Goal: Task Accomplishment & Management: Manage account settings

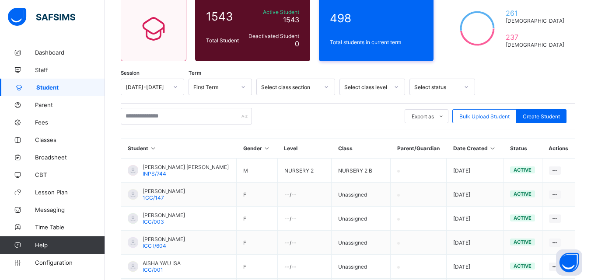
scroll to position [84, 0]
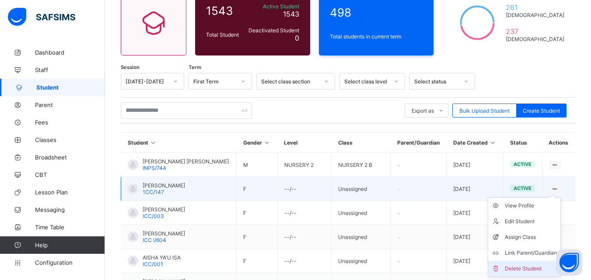
click at [542, 266] on div "Delete Student" at bounding box center [531, 269] width 52 height 9
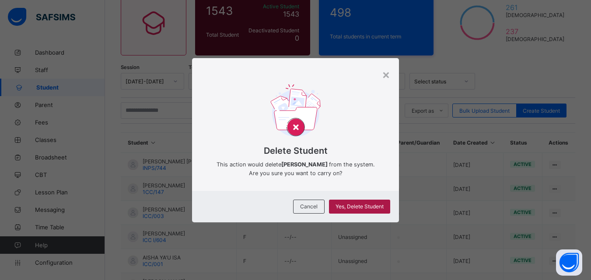
click at [360, 204] on span "Yes, Delete Student" at bounding box center [360, 206] width 48 height 7
click at [334, 206] on div "Yes, Delete Student" at bounding box center [359, 207] width 61 height 14
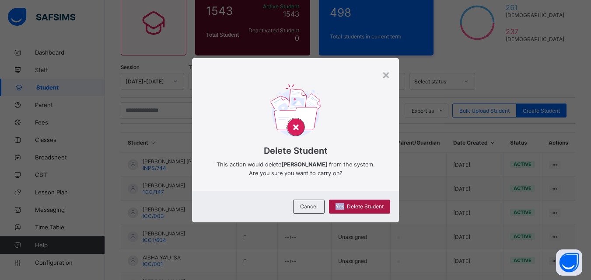
click at [340, 209] on span "Yes, Delete Student" at bounding box center [360, 206] width 48 height 7
click at [355, 207] on span "Yes, Delete Student" at bounding box center [360, 206] width 48 height 7
click at [384, 72] on div "×" at bounding box center [386, 74] width 8 height 15
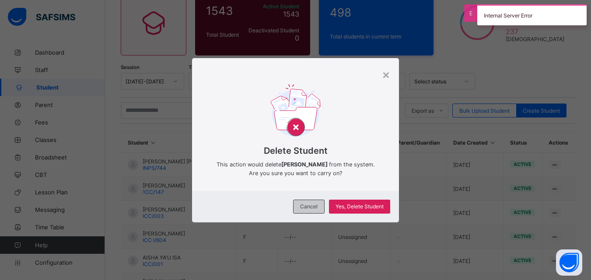
click at [316, 206] on span "Cancel" at bounding box center [309, 206] width 18 height 7
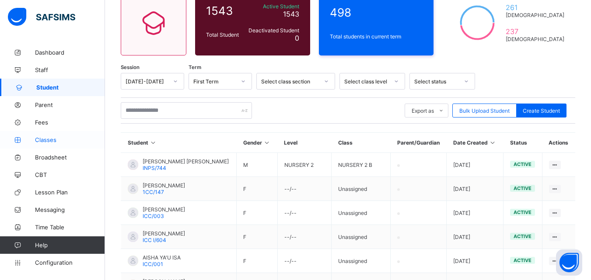
click at [58, 139] on span "Classes" at bounding box center [70, 140] width 70 height 7
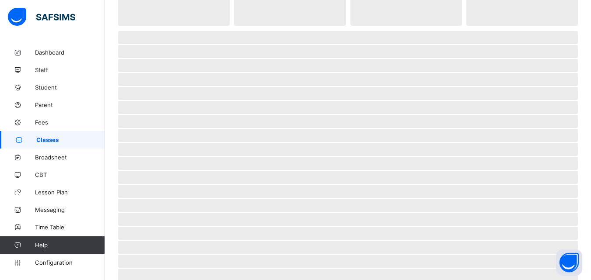
click at [58, 139] on span "Classes" at bounding box center [70, 140] width 69 height 7
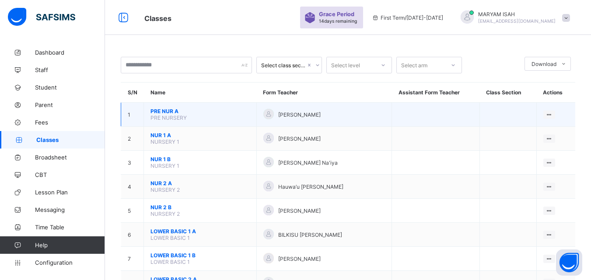
click at [160, 116] on span "PRE NURSERY" at bounding box center [169, 118] width 36 height 7
click at [215, 110] on span "PRE NUR A" at bounding box center [200, 111] width 99 height 7
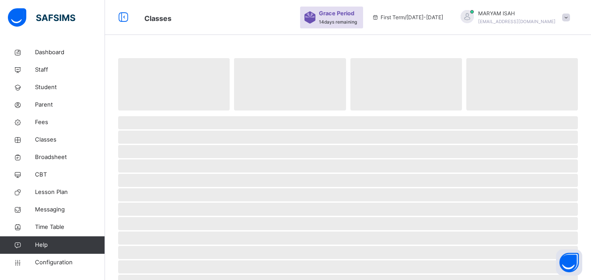
click at [215, 111] on span at bounding box center [348, 113] width 460 height 4
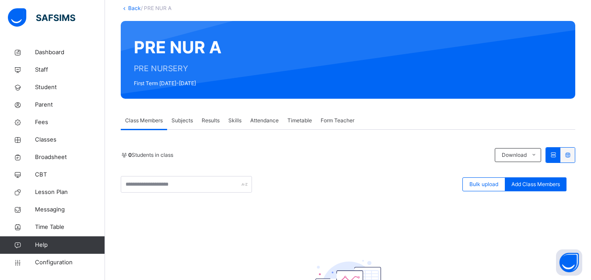
scroll to position [70, 0]
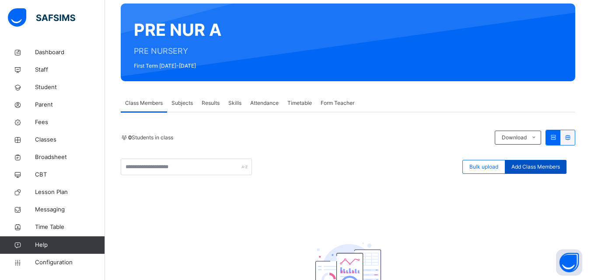
click at [534, 168] on span "Add Class Members" at bounding box center [536, 167] width 49 height 8
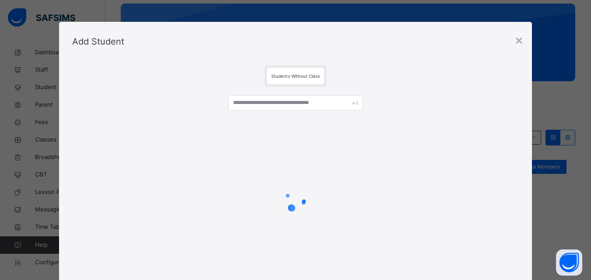
click at [534, 168] on div "× Add Student Students Without Class Cancel Save" at bounding box center [295, 140] width 591 height 280
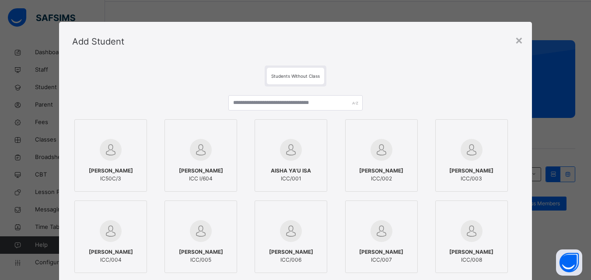
scroll to position [0, 0]
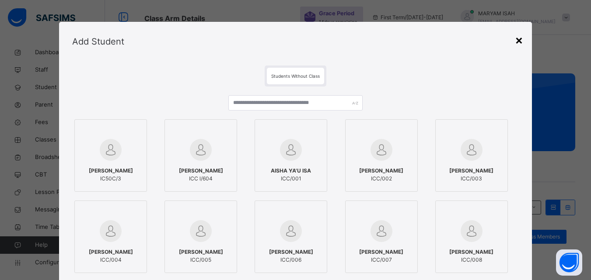
click at [523, 42] on div "×" at bounding box center [519, 40] width 8 height 18
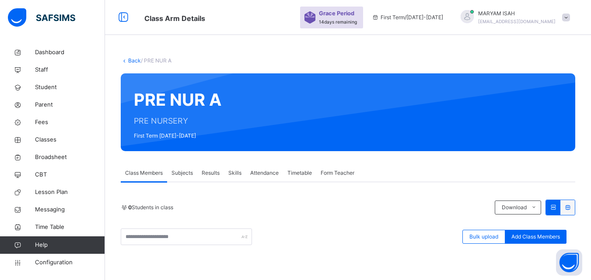
click at [128, 59] on link "Back" at bounding box center [134, 60] width 13 height 7
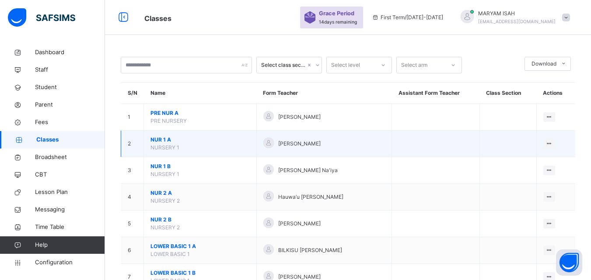
click at [210, 147] on td "NUR 1 A NURSERY 1" at bounding box center [200, 144] width 113 height 27
click at [250, 146] on td "NUR 1 A NURSERY 1" at bounding box center [200, 144] width 113 height 27
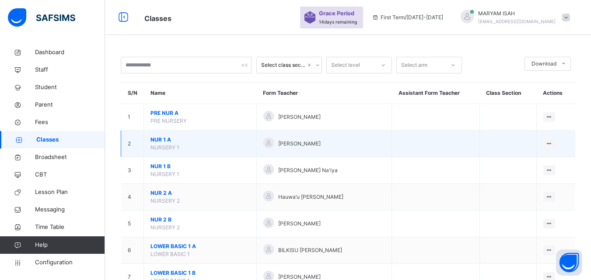
click at [250, 146] on td "NUR 1 A NURSERY 1" at bounding box center [200, 144] width 113 height 27
click at [321, 147] on span "[PERSON_NAME]" at bounding box center [299, 144] width 42 height 8
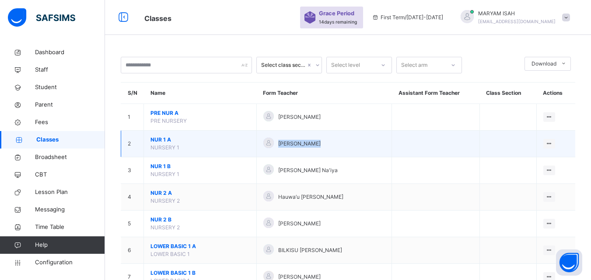
click at [321, 147] on span "[PERSON_NAME]" at bounding box center [299, 144] width 42 height 8
click at [357, 143] on div "[PERSON_NAME]" at bounding box center [324, 144] width 122 height 13
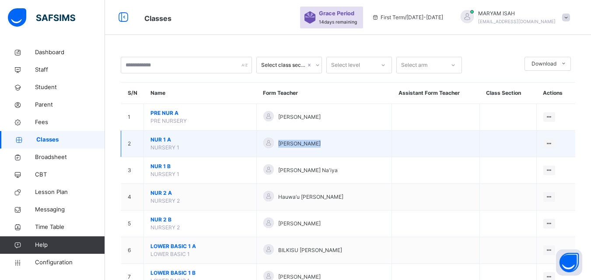
click at [357, 143] on div "[PERSON_NAME]" at bounding box center [324, 144] width 122 height 13
click at [500, 150] on td at bounding box center [508, 144] width 57 height 27
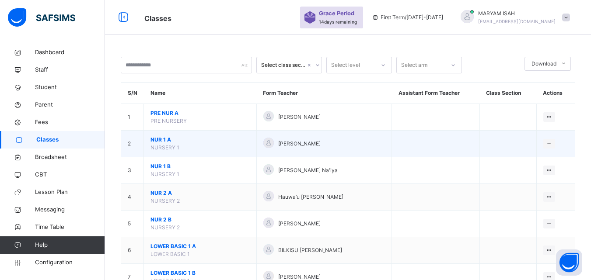
click at [500, 150] on td at bounding box center [508, 144] width 57 height 27
click at [368, 149] on div "[PERSON_NAME]" at bounding box center [324, 144] width 122 height 13
click at [362, 142] on div "[PERSON_NAME]" at bounding box center [324, 144] width 122 height 13
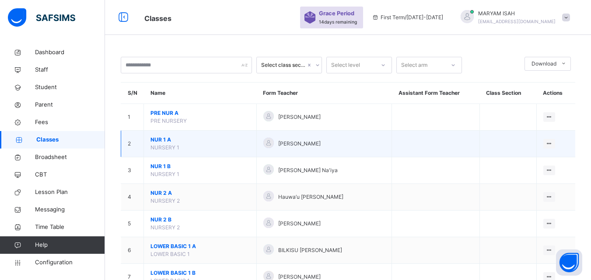
click at [498, 142] on td at bounding box center [508, 144] width 57 height 27
click at [495, 151] on td at bounding box center [508, 144] width 57 height 27
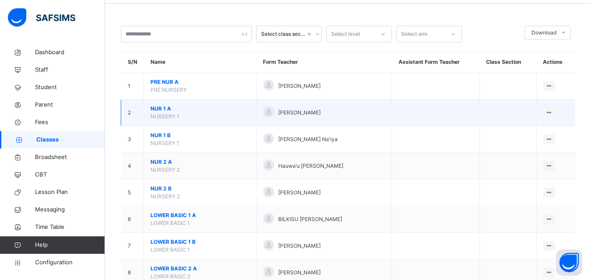
scroll to position [29, 0]
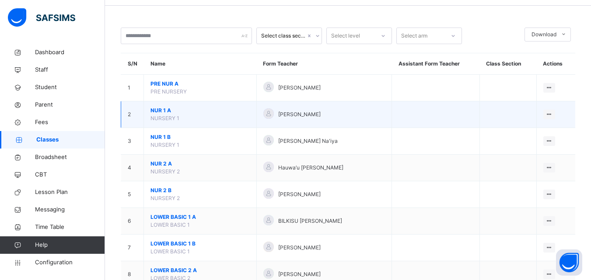
click at [461, 120] on td at bounding box center [436, 115] width 88 height 27
click at [459, 113] on td at bounding box center [436, 115] width 88 height 27
click at [455, 116] on td at bounding box center [436, 115] width 88 height 27
click at [169, 113] on span "NUR 1 A" at bounding box center [200, 111] width 99 height 8
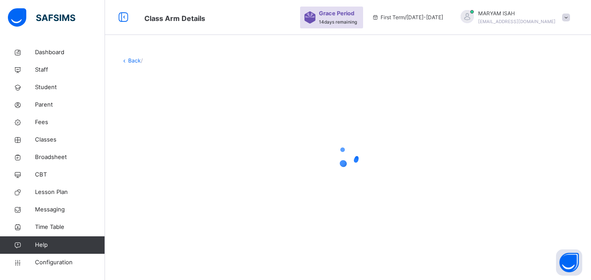
click at [157, 114] on div at bounding box center [348, 157] width 455 height 166
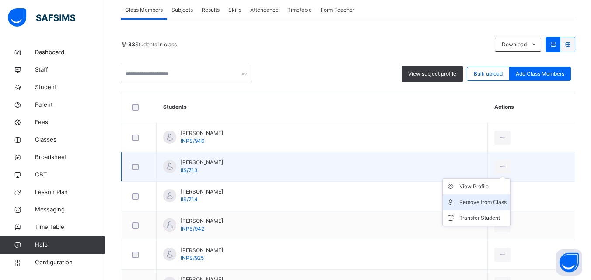
click at [498, 207] on div "Remove from Class" at bounding box center [482, 202] width 47 height 9
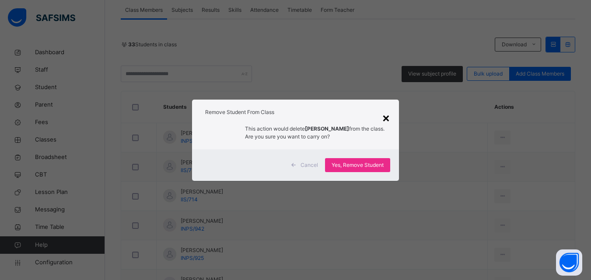
click at [390, 114] on div "×" at bounding box center [386, 118] width 8 height 18
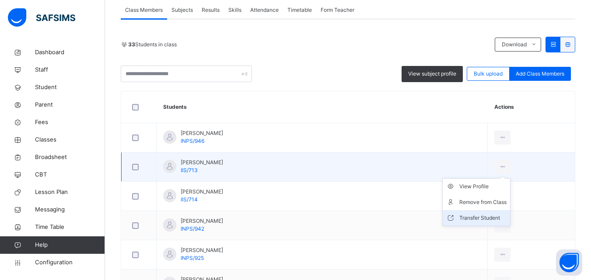
click at [484, 221] on div "Transfer Student" at bounding box center [482, 218] width 47 height 9
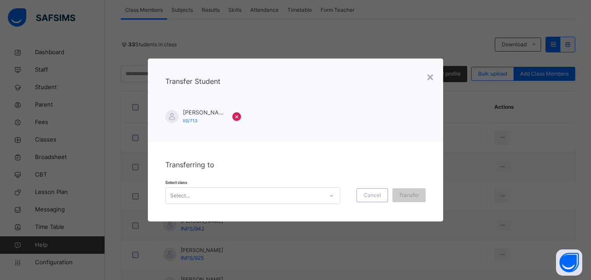
click at [329, 196] on icon at bounding box center [331, 196] width 5 height 9
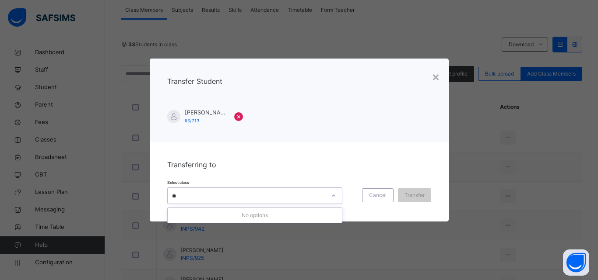
type input "*"
click at [382, 193] on span "Cancel" at bounding box center [378, 196] width 18 height 8
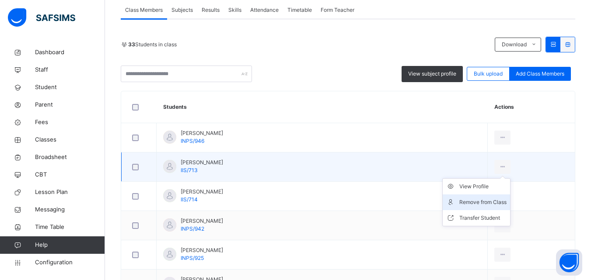
click at [476, 201] on div "Remove from Class" at bounding box center [482, 202] width 47 height 9
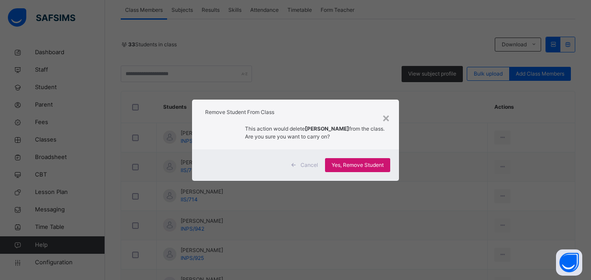
click at [363, 165] on span "Yes, Remove Student" at bounding box center [358, 165] width 52 height 8
drag, startPoint x: 363, startPoint y: 165, endPoint x: 349, endPoint y: 166, distance: 14.0
click at [363, 165] on span "Yes, Remove Student" at bounding box center [358, 165] width 52 height 8
click at [349, 166] on span "Yes, Remove Student" at bounding box center [358, 165] width 52 height 8
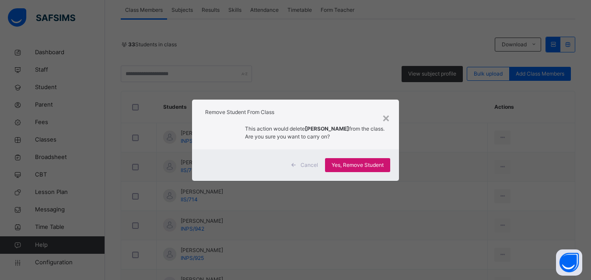
click at [349, 166] on span "Yes, Remove Student" at bounding box center [358, 165] width 52 height 8
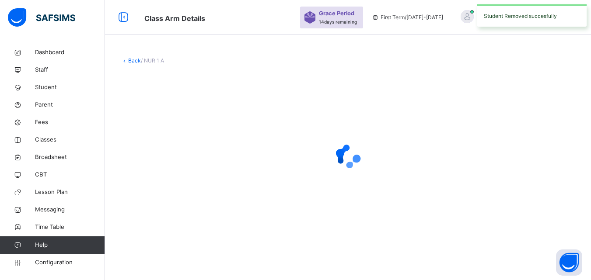
click at [379, 172] on div at bounding box center [348, 156] width 455 height 35
click at [364, 170] on icon at bounding box center [348, 156] width 35 height 35
click at [348, 170] on icon at bounding box center [348, 156] width 35 height 35
click at [351, 171] on icon at bounding box center [348, 156] width 35 height 35
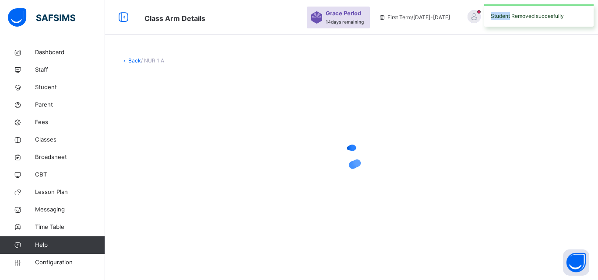
drag, startPoint x: 388, startPoint y: 121, endPoint x: 393, endPoint y: 158, distance: 37.1
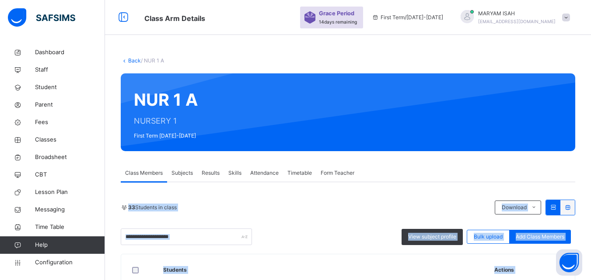
click at [349, 255] on th "Students" at bounding box center [322, 271] width 331 height 32
click at [347, 204] on div "33 Students in class" at bounding box center [306, 208] width 370 height 8
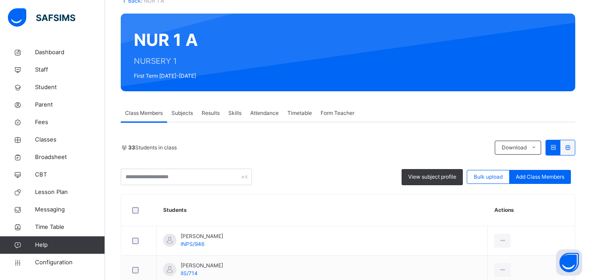
scroll to position [0, 0]
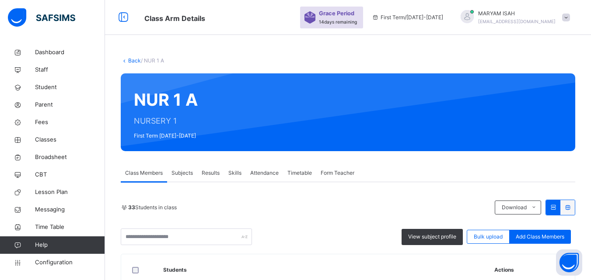
click at [134, 63] on link "Back" at bounding box center [134, 60] width 13 height 7
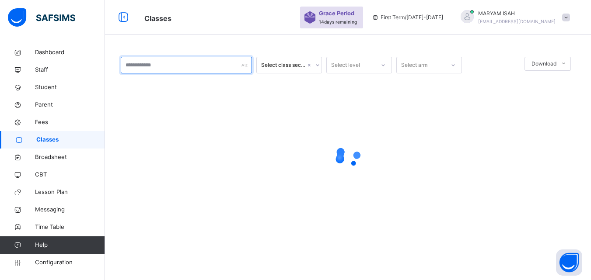
click at [130, 63] on input "text" at bounding box center [186, 65] width 131 height 17
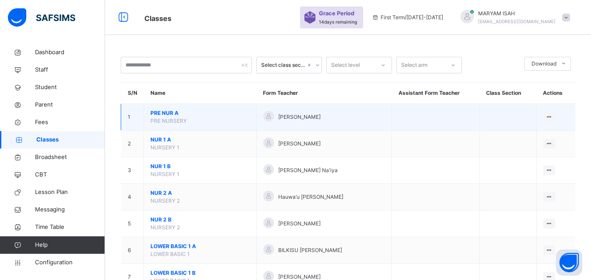
click at [201, 116] on span "PRE NUR A" at bounding box center [200, 113] width 99 height 8
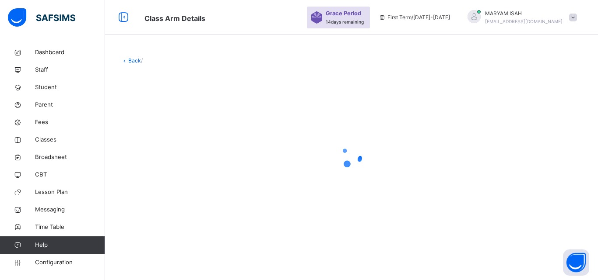
click at [202, 118] on div at bounding box center [351, 157] width 461 height 166
click at [202, 117] on div at bounding box center [351, 157] width 461 height 166
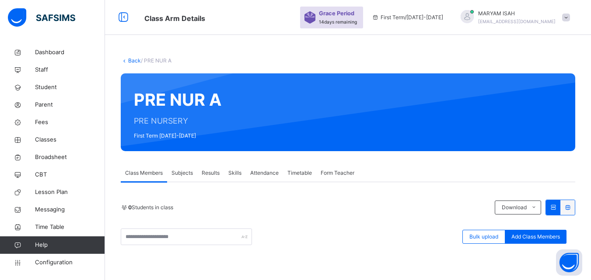
scroll to position [39, 0]
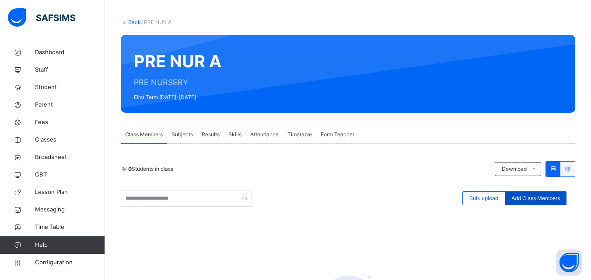
click at [547, 203] on div "Add Class Members" at bounding box center [536, 199] width 62 height 14
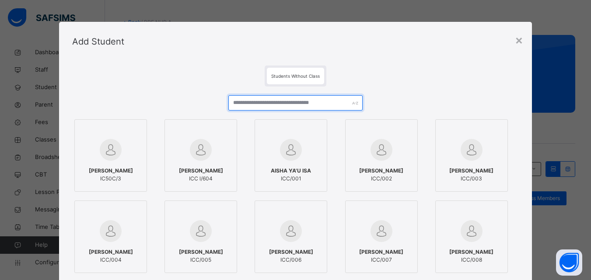
click at [245, 105] on input "text" at bounding box center [295, 102] width 134 height 15
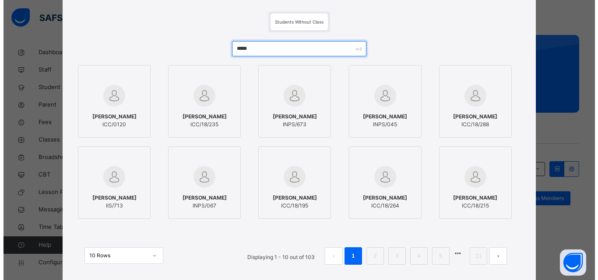
scroll to position [55, 0]
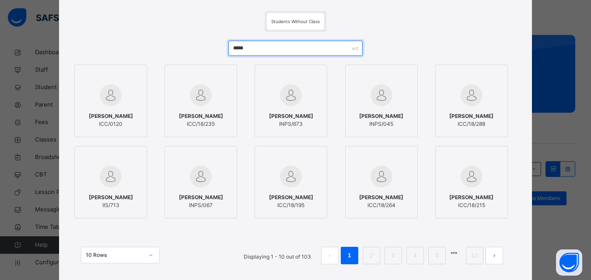
type input "*****"
click at [116, 193] on div "Abubakar Hassan IIS/713" at bounding box center [110, 201] width 63 height 25
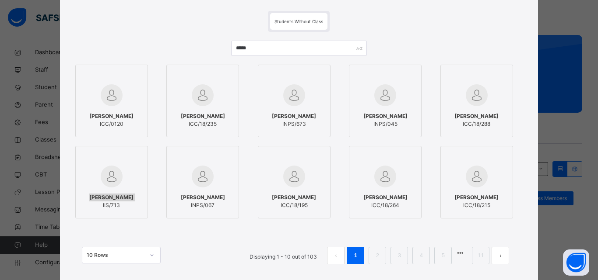
click at [116, 193] on div "Abubakar Hassan IIS/713" at bounding box center [111, 201] width 63 height 25
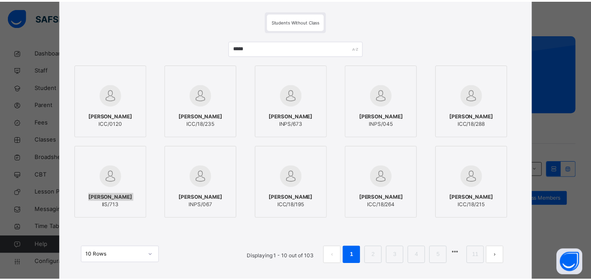
scroll to position [110, 0]
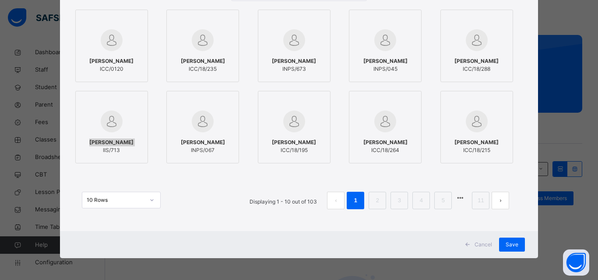
click at [533, 248] on div "Cancel Save" at bounding box center [299, 244] width 478 height 27
click at [534, 249] on div "Cancel Save" at bounding box center [299, 244] width 478 height 27
click at [515, 247] on span "Save" at bounding box center [511, 245] width 13 height 8
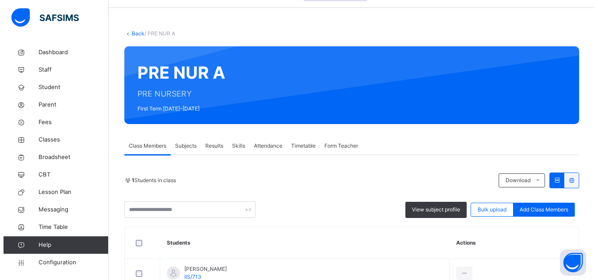
scroll to position [0, 0]
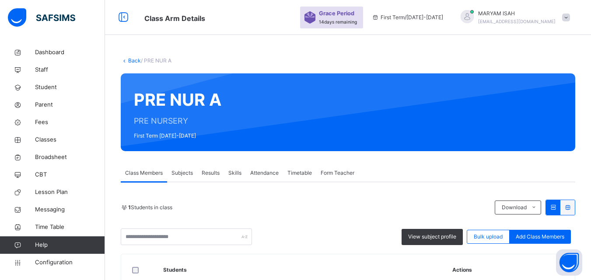
click at [132, 63] on link "Back" at bounding box center [134, 60] width 13 height 7
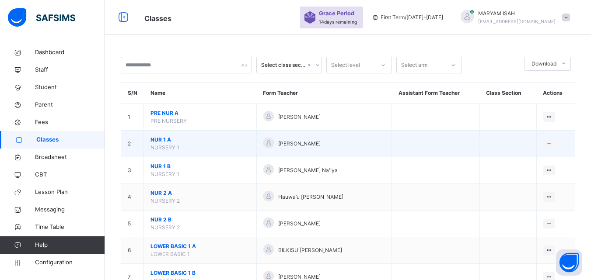
click at [206, 141] on span "NUR 1 A" at bounding box center [200, 140] width 99 height 8
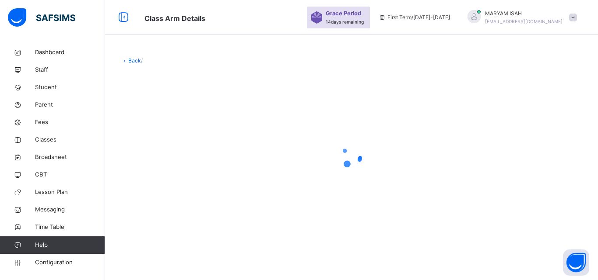
click at [206, 143] on div at bounding box center [351, 156] width 461 height 35
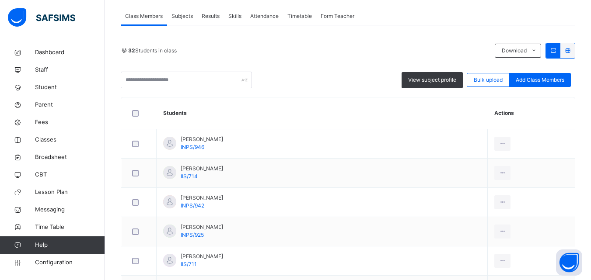
scroll to position [191, 0]
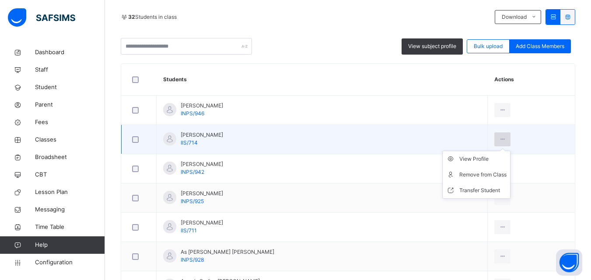
click at [496, 151] on ul "View Profile Remove from Class Transfer Student" at bounding box center [476, 175] width 68 height 48
click at [499, 140] on icon at bounding box center [502, 140] width 7 height 8
click at [501, 137] on div at bounding box center [502, 140] width 16 height 14
click at [450, 175] on icon at bounding box center [452, 175] width 13 height 9
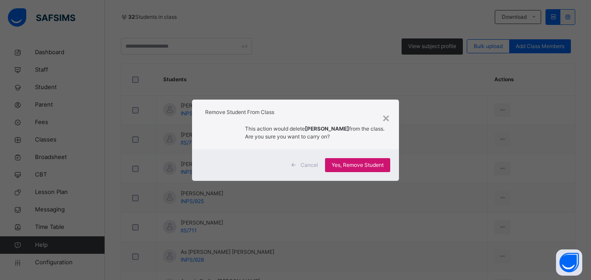
click at [384, 163] on span "Yes, Remove Student" at bounding box center [358, 165] width 52 height 8
click at [353, 171] on div "Yes, Remove Student" at bounding box center [357, 165] width 65 height 14
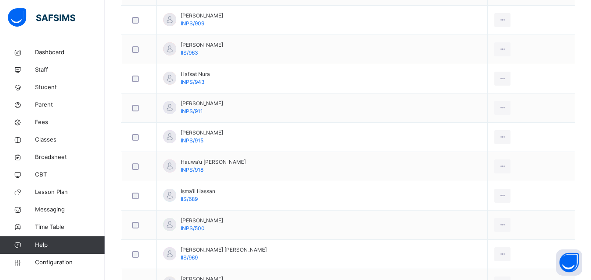
scroll to position [699, 0]
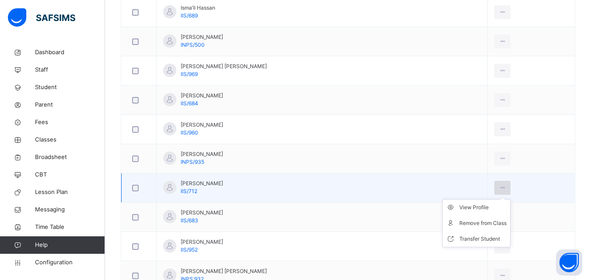
click at [503, 188] on div at bounding box center [502, 188] width 16 height 14
click at [487, 227] on div "Remove from Class" at bounding box center [482, 223] width 47 height 9
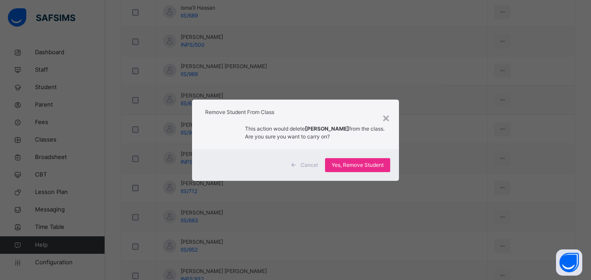
click at [480, 228] on div "× Remove Student From Class This action would delete Muhammad Auwal Hussain fro…" at bounding box center [295, 140] width 591 height 280
click at [359, 168] on span "Yes, Remove Student" at bounding box center [358, 165] width 52 height 8
click at [363, 166] on span "Yes, Remove Student" at bounding box center [358, 165] width 52 height 8
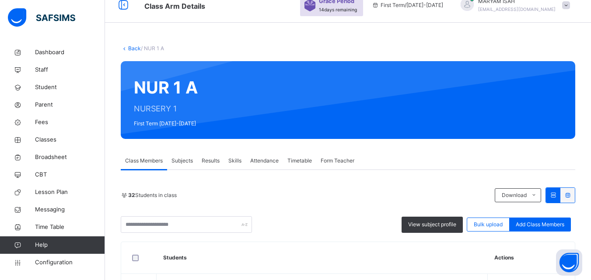
scroll to position [0, 0]
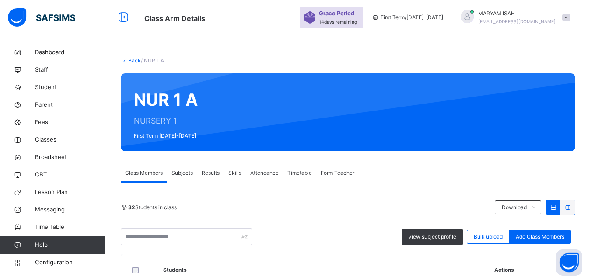
click at [130, 62] on link "Back" at bounding box center [134, 60] width 13 height 7
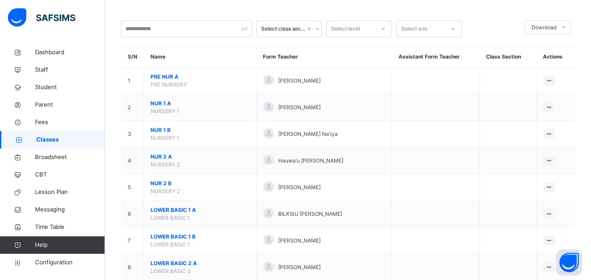
scroll to position [37, 0]
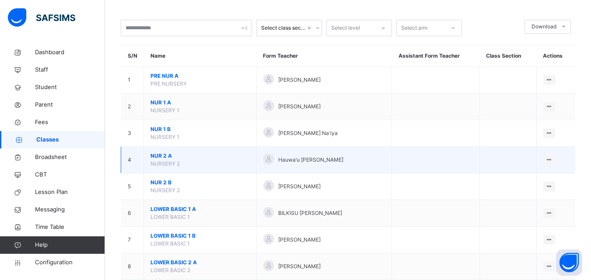
click at [177, 158] on span "NUR 2 A" at bounding box center [200, 156] width 99 height 8
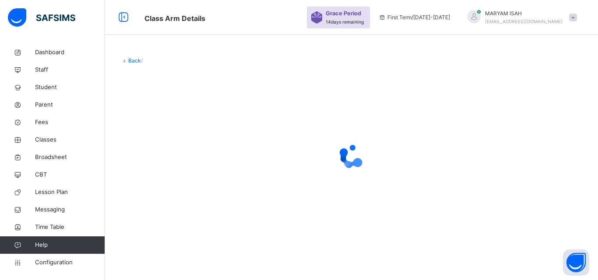
click at [177, 161] on div at bounding box center [351, 156] width 461 height 35
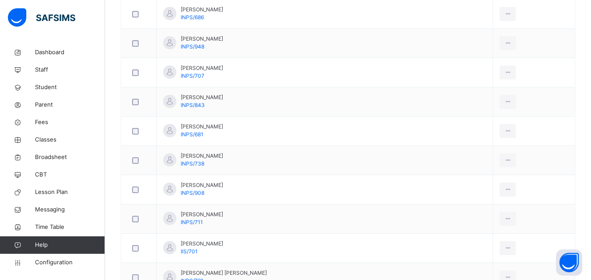
scroll to position [346, 0]
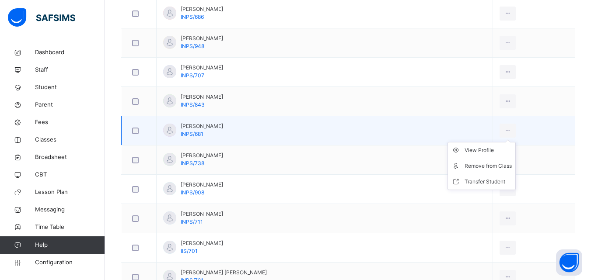
click at [506, 142] on ul "View Profile Remove from Class Transfer Student" at bounding box center [482, 166] width 68 height 48
click at [496, 165] on div "Remove from Class" at bounding box center [488, 166] width 47 height 9
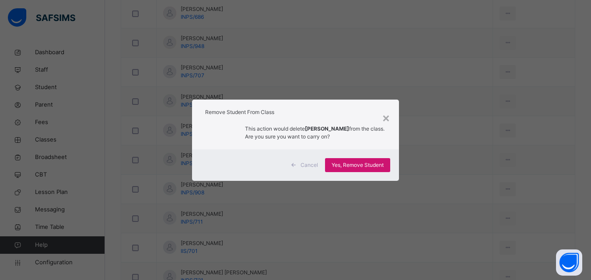
click at [365, 167] on span "Yes, Remove Student" at bounding box center [358, 165] width 52 height 8
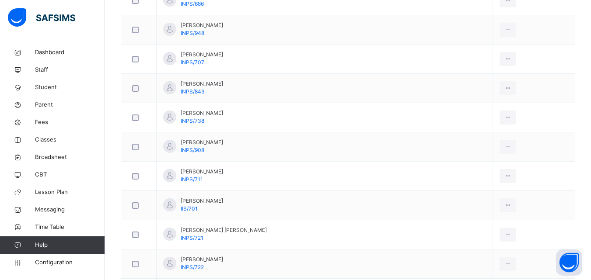
scroll to position [0, 0]
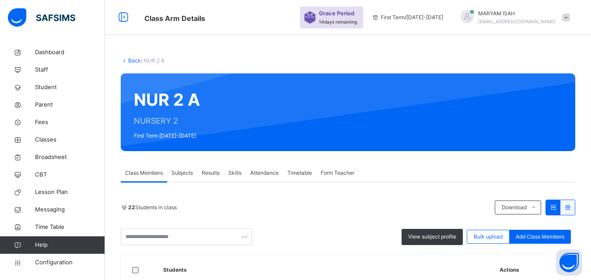
click at [131, 60] on link "Back" at bounding box center [134, 60] width 13 height 7
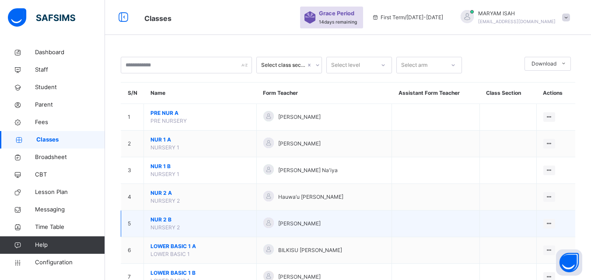
click at [169, 222] on span "NUR 2 B" at bounding box center [200, 220] width 99 height 8
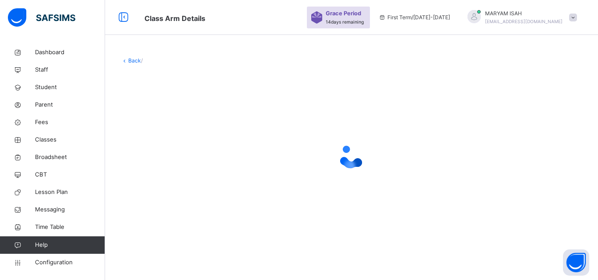
click at [170, 226] on div at bounding box center [351, 157] width 461 height 166
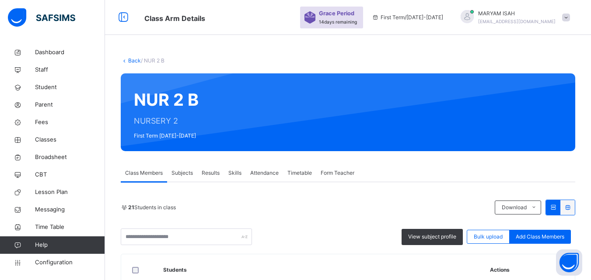
click at [133, 62] on link "Back" at bounding box center [134, 60] width 13 height 7
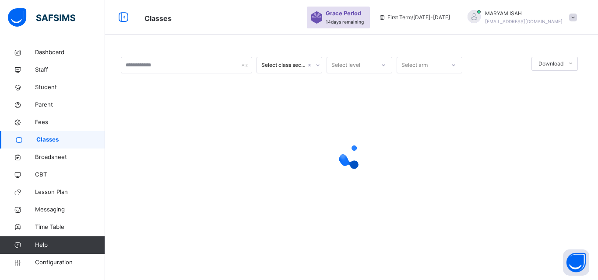
click at [163, 210] on div at bounding box center [351, 157] width 461 height 166
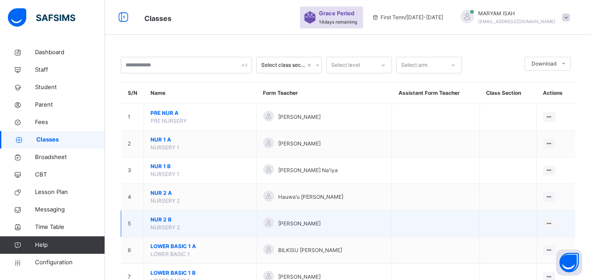
click at [174, 231] on td "NUR 2 B NURSERY 2" at bounding box center [200, 224] width 113 height 27
click at [171, 230] on span "NURSERY 2" at bounding box center [165, 227] width 29 height 7
click at [169, 224] on span "NUR 2 B" at bounding box center [200, 220] width 99 height 8
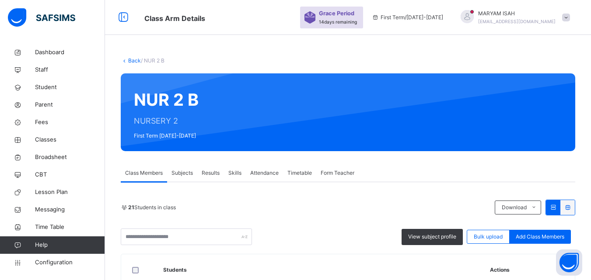
click at [132, 58] on link "Back" at bounding box center [134, 60] width 13 height 7
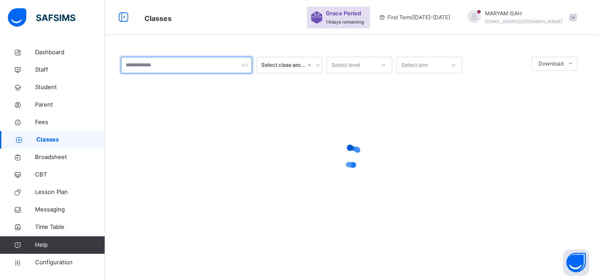
click at [132, 63] on input "text" at bounding box center [186, 65] width 131 height 17
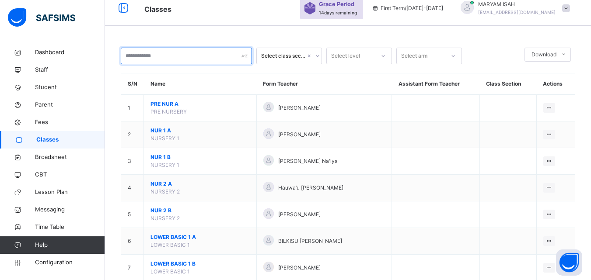
scroll to position [25, 0]
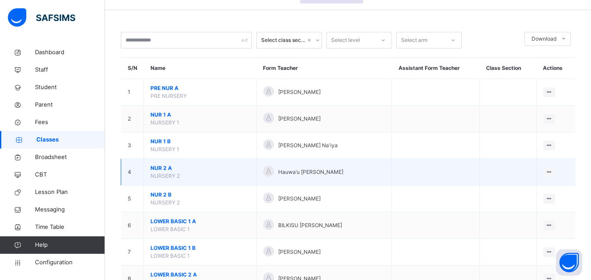
click at [177, 171] on span "NUR 2 A" at bounding box center [200, 169] width 99 height 8
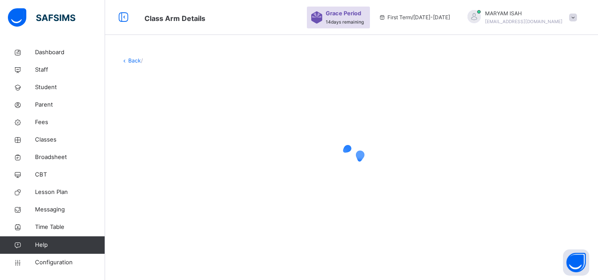
click at [178, 175] on div at bounding box center [351, 157] width 461 height 166
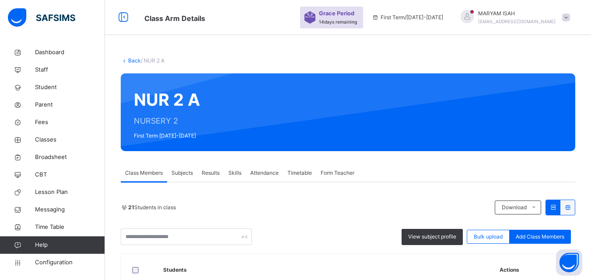
click at [130, 62] on link "Back" at bounding box center [134, 60] width 13 height 7
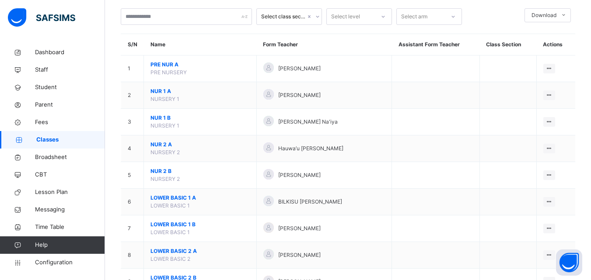
scroll to position [49, 0]
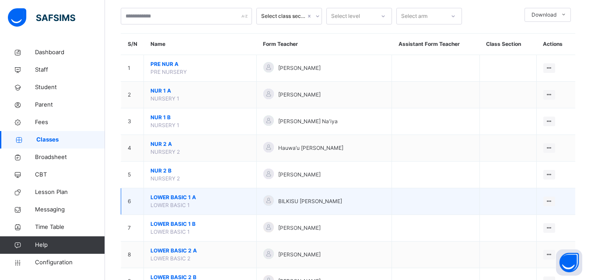
click at [179, 200] on span "LOWER BASIC 1 A" at bounding box center [200, 198] width 99 height 8
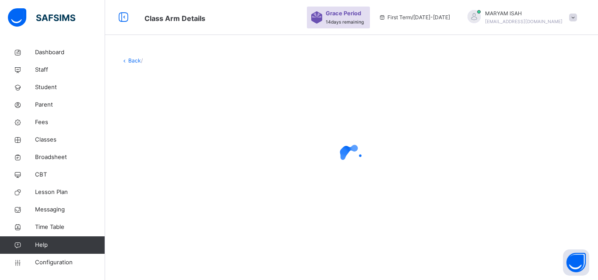
click at [177, 205] on div at bounding box center [351, 157] width 461 height 166
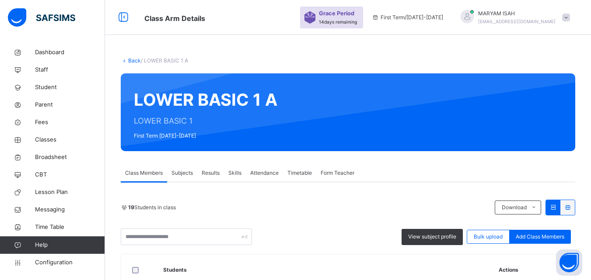
click at [134, 63] on link "Back" at bounding box center [134, 60] width 13 height 7
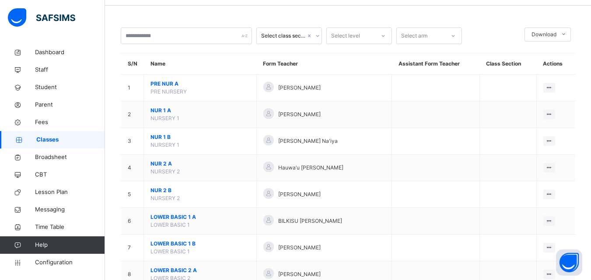
scroll to position [31, 0]
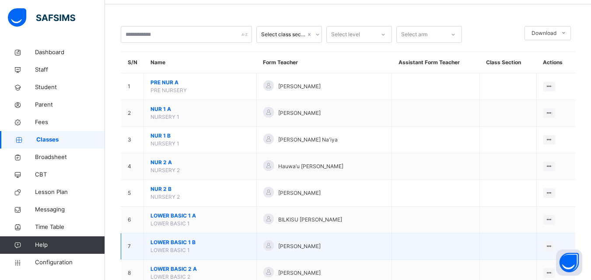
click at [172, 252] on span "LOWER BASIC 1" at bounding box center [170, 250] width 39 height 7
click at [172, 246] on span "LOWER BASIC 1 B" at bounding box center [200, 243] width 99 height 8
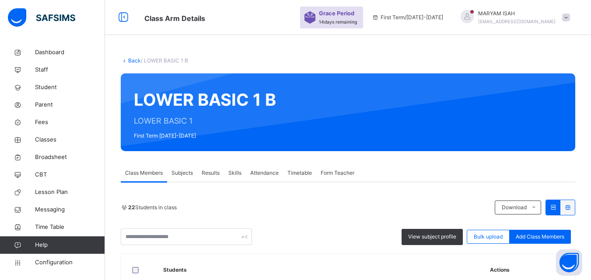
click at [130, 62] on link "Back" at bounding box center [134, 60] width 13 height 7
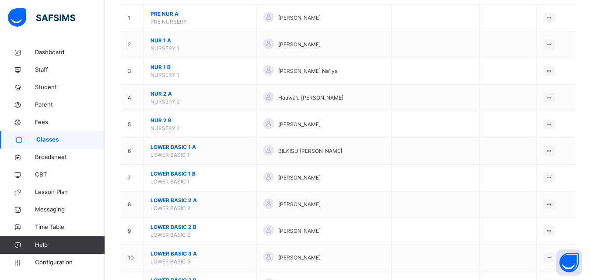
scroll to position [102, 0]
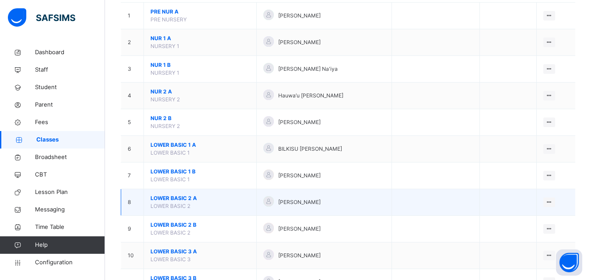
click at [176, 202] on span "LOWER BASIC 2 A" at bounding box center [200, 199] width 99 height 8
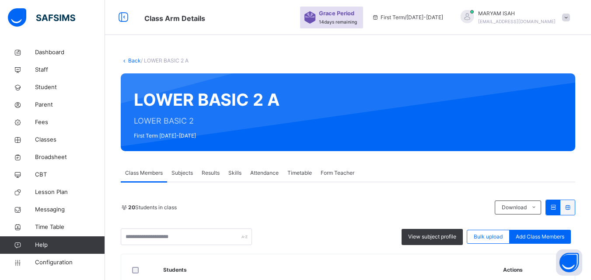
click at [132, 63] on link "Back" at bounding box center [134, 60] width 13 height 7
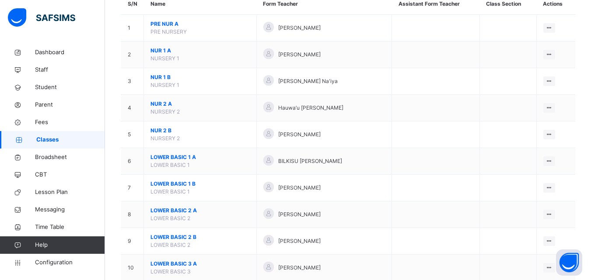
scroll to position [93, 0]
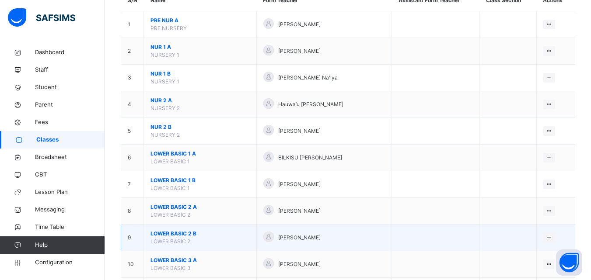
click at [175, 236] on span "LOWER BASIC 2 B" at bounding box center [200, 234] width 99 height 8
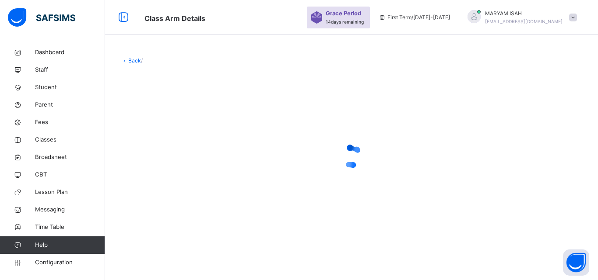
click at [174, 239] on div at bounding box center [351, 157] width 461 height 166
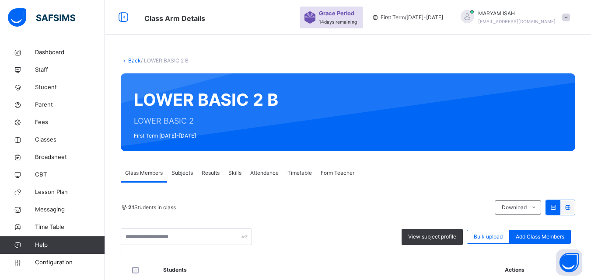
click at [133, 62] on link "Back" at bounding box center [134, 60] width 13 height 7
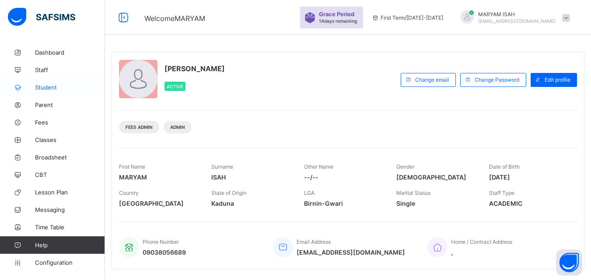
click at [39, 89] on span "Student" at bounding box center [70, 87] width 70 height 7
click at [42, 90] on span "Student" at bounding box center [70, 87] width 70 height 7
click at [47, 92] on link "Student" at bounding box center [52, 88] width 105 height 18
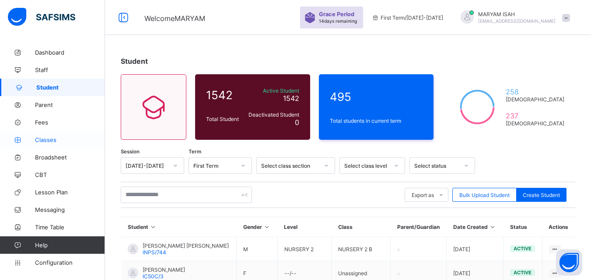
click at [28, 139] on icon at bounding box center [17, 140] width 35 height 7
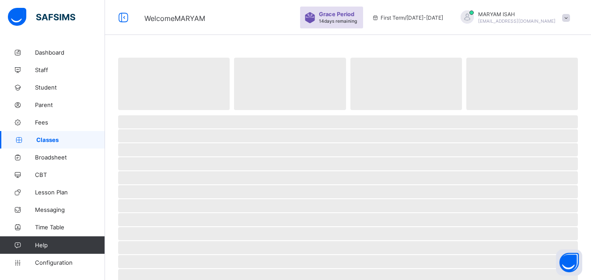
click at [28, 139] on icon at bounding box center [18, 140] width 35 height 7
click at [44, 140] on span "Classes" at bounding box center [70, 140] width 69 height 7
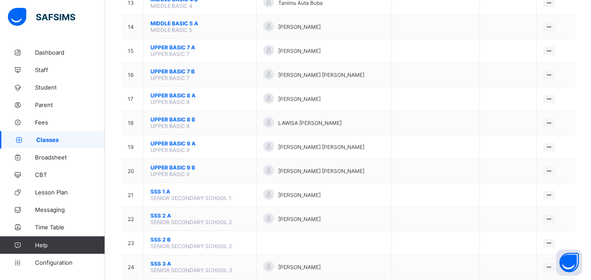
scroll to position [400, 0]
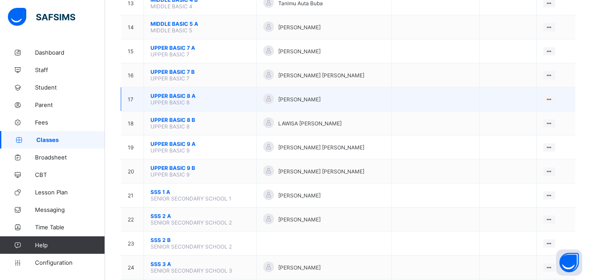
click at [180, 98] on span "UPPER BASIC 8 A" at bounding box center [200, 96] width 99 height 7
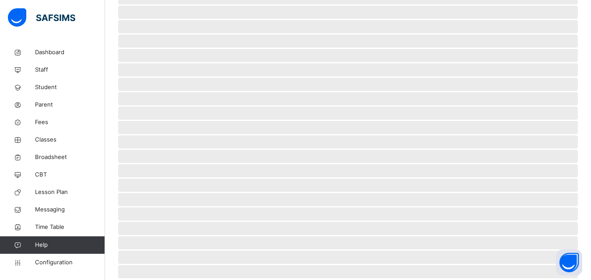
click at [178, 98] on span "‌" at bounding box center [348, 98] width 460 height 13
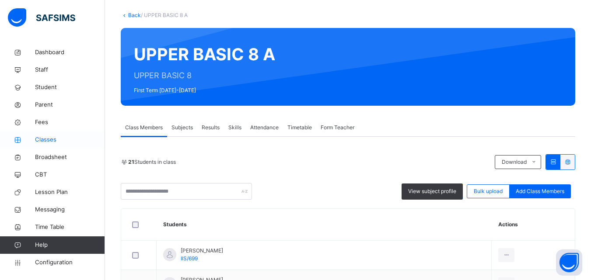
scroll to position [0, 0]
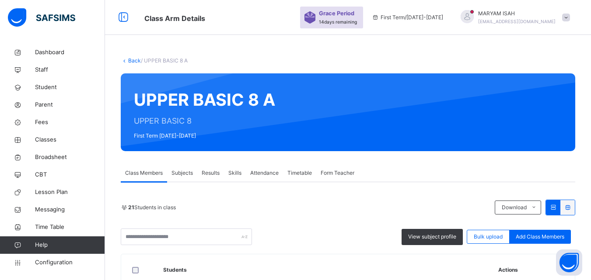
click at [132, 63] on link "Back" at bounding box center [134, 60] width 13 height 7
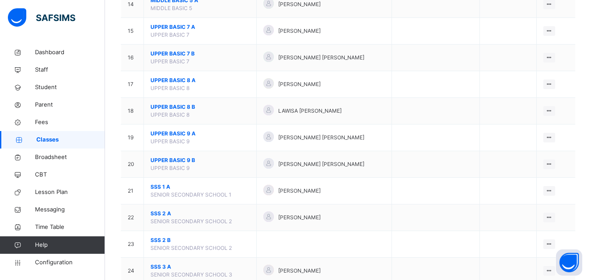
scroll to position [459, 0]
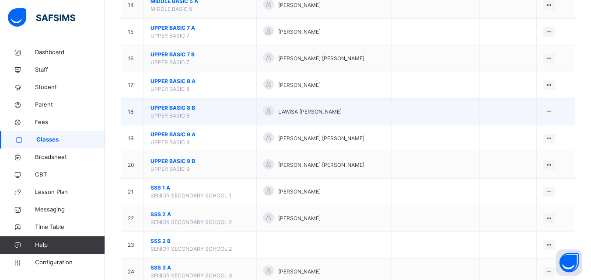
click at [186, 110] on span "UPPER BASIC 8 B" at bounding box center [200, 108] width 99 height 8
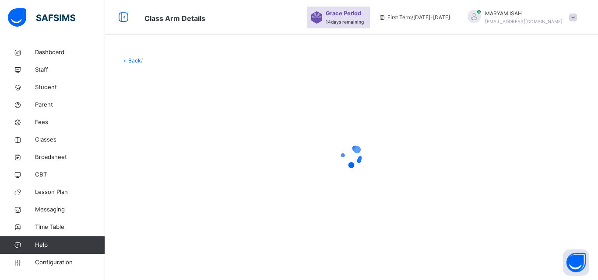
click at [185, 112] on div at bounding box center [351, 157] width 461 height 166
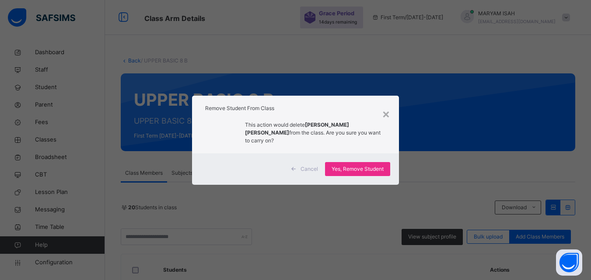
scroll to position [258, 0]
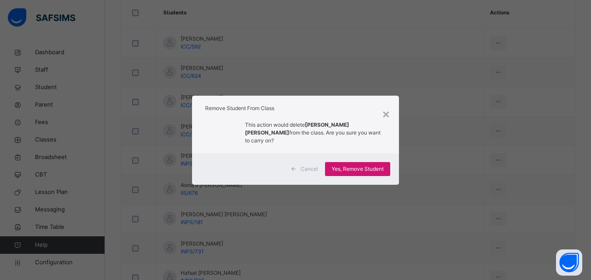
click at [354, 167] on span "Yes, Remove Student" at bounding box center [358, 169] width 52 height 8
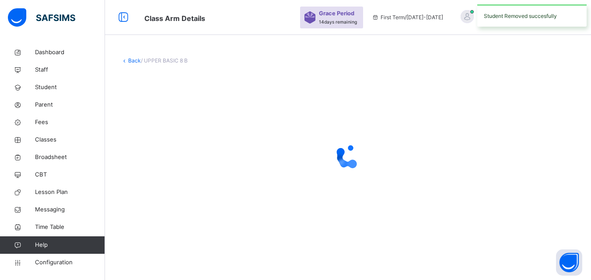
scroll to position [0, 0]
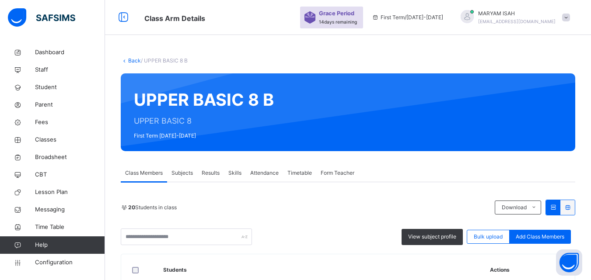
click at [134, 62] on link "Back" at bounding box center [134, 60] width 13 height 7
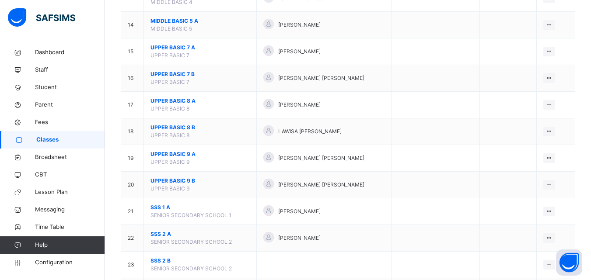
scroll to position [442, 0]
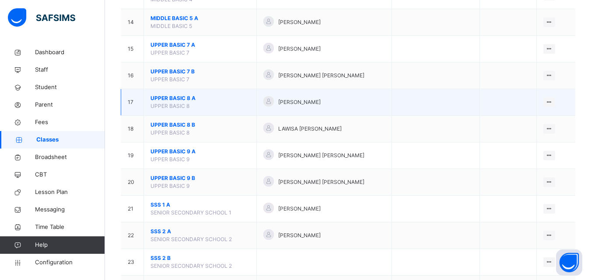
click at [196, 101] on span "UPPER BASIC 8 A" at bounding box center [200, 99] width 99 height 8
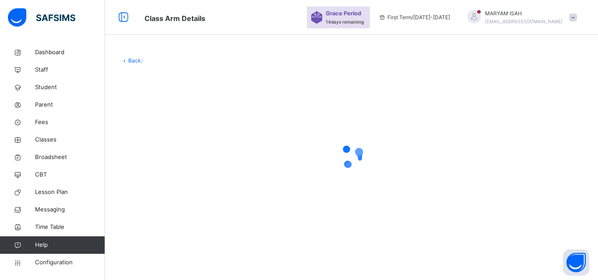
click at [196, 103] on div at bounding box center [351, 157] width 461 height 166
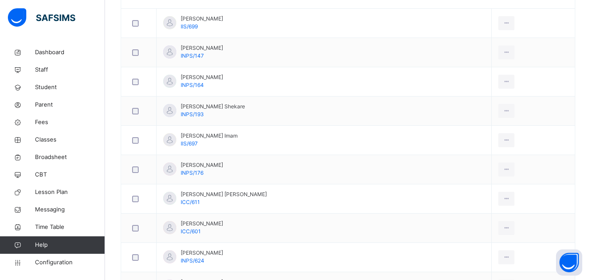
scroll to position [321, 0]
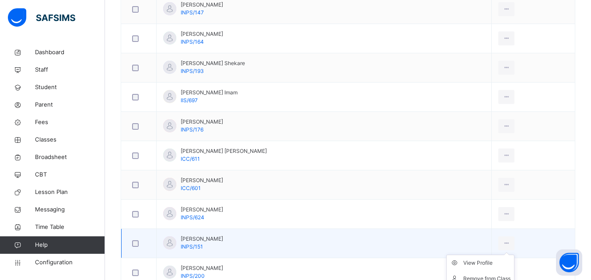
click at [487, 255] on ul "View Profile Remove from Class Transfer Student" at bounding box center [480, 279] width 68 height 48
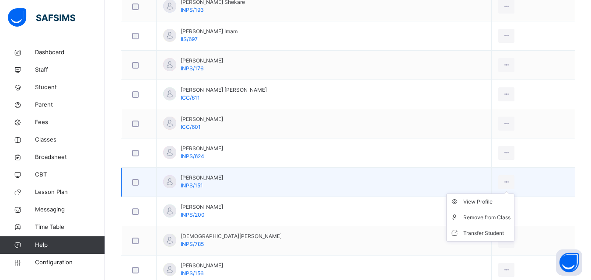
scroll to position [387, 0]
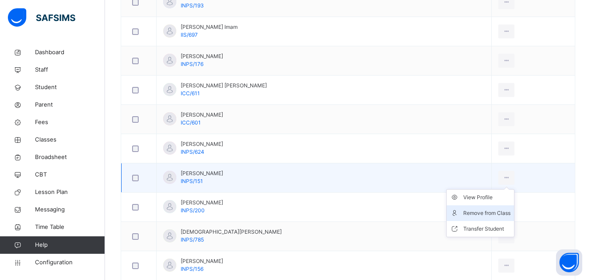
click at [463, 217] on div "Remove from Class" at bounding box center [486, 213] width 47 height 9
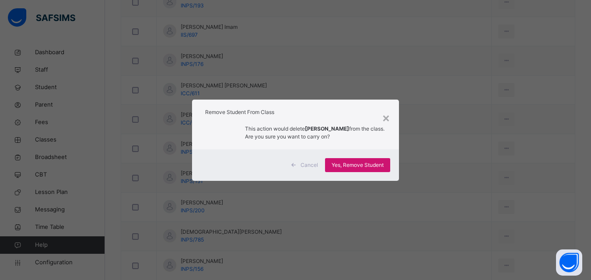
click at [365, 171] on div "Yes, Remove Student" at bounding box center [357, 165] width 65 height 14
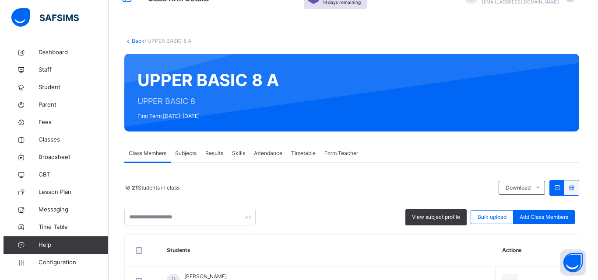
scroll to position [0, 0]
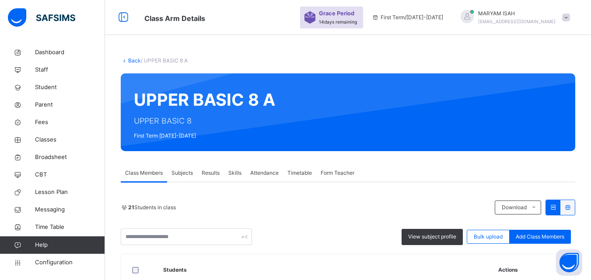
click at [131, 61] on link "Back" at bounding box center [134, 60] width 13 height 7
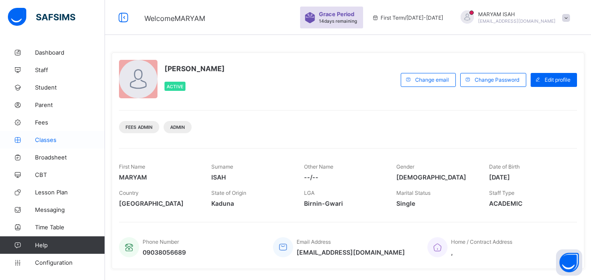
click at [44, 144] on link "Classes" at bounding box center [52, 140] width 105 height 18
click at [43, 144] on link "Classes" at bounding box center [52, 140] width 105 height 18
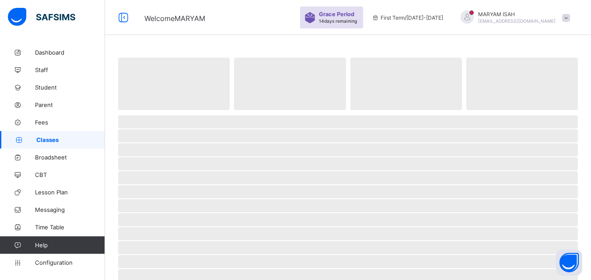
click at [42, 146] on link "Classes" at bounding box center [52, 140] width 105 height 18
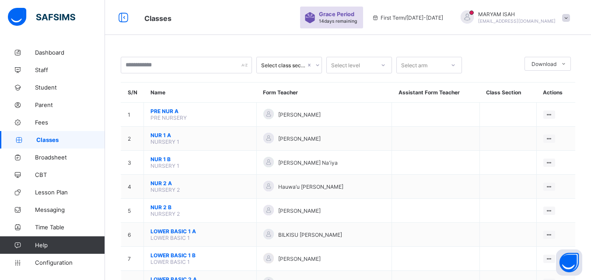
scroll to position [132, 0]
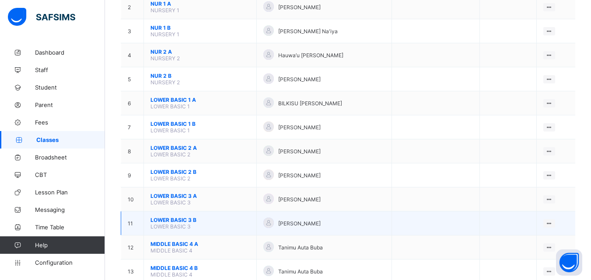
click at [157, 223] on span "LOWER BASIC 3 B" at bounding box center [200, 220] width 99 height 7
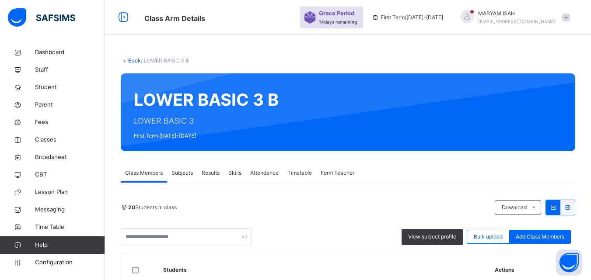
click at [132, 59] on link "Back" at bounding box center [134, 60] width 13 height 7
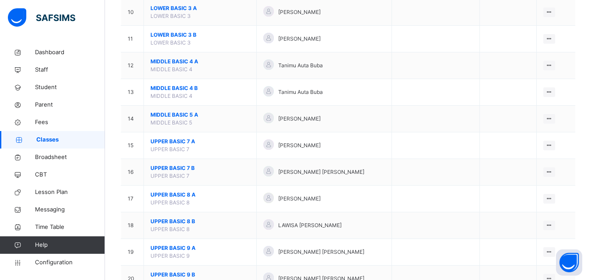
scroll to position [345, 0]
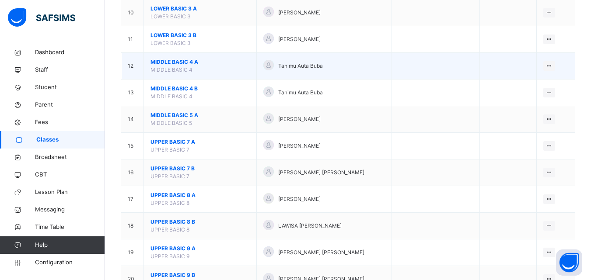
click at [170, 65] on span "MIDDLE BASIC 4 A" at bounding box center [200, 62] width 99 height 8
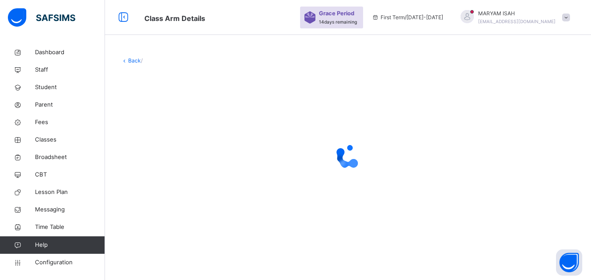
click at [166, 66] on div "Back /" at bounding box center [348, 148] width 486 height 209
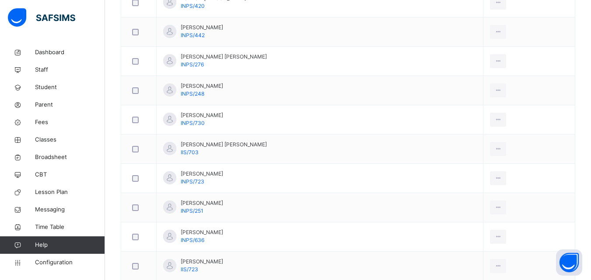
scroll to position [723, 0]
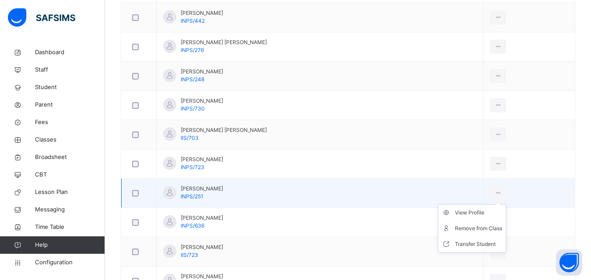
click at [498, 205] on ul "View Profile Remove from Class Transfer Student" at bounding box center [472, 229] width 68 height 48
click at [487, 233] on div "Remove from Class" at bounding box center [478, 228] width 47 height 9
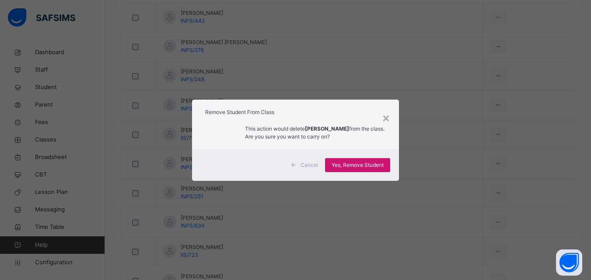
click at [367, 163] on span "Yes, Remove Student" at bounding box center [358, 165] width 52 height 8
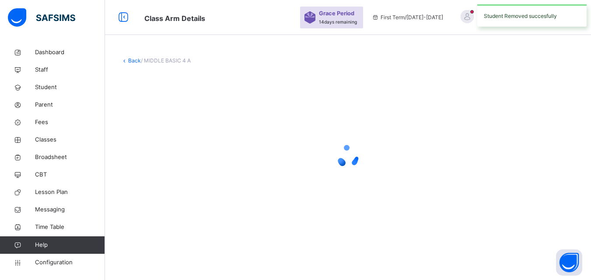
scroll to position [0, 0]
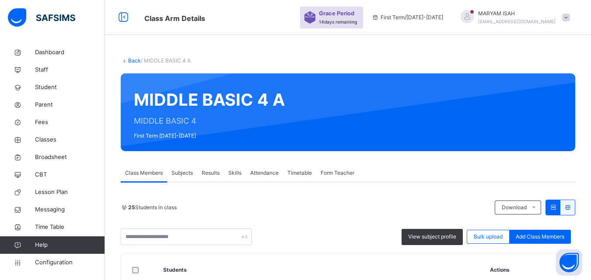
click at [132, 62] on link "Back" at bounding box center [134, 60] width 13 height 7
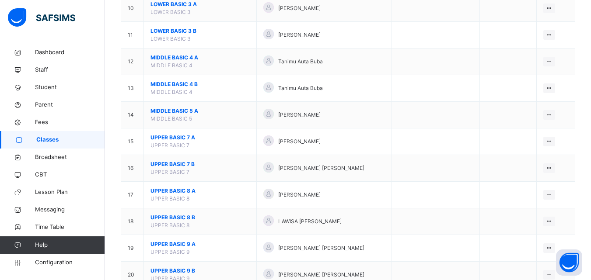
scroll to position [349, 0]
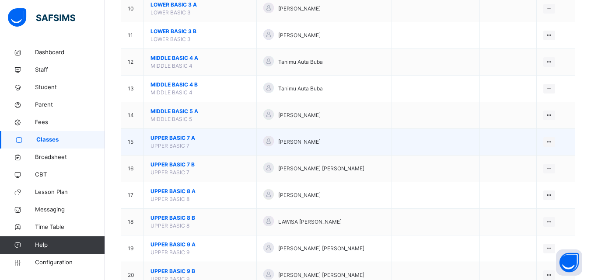
click at [298, 146] on div "[PERSON_NAME]" at bounding box center [324, 142] width 122 height 13
click at [299, 146] on div "[PERSON_NAME]" at bounding box center [324, 142] width 122 height 13
click at [300, 148] on div "[PERSON_NAME]" at bounding box center [324, 142] width 122 height 13
click at [285, 145] on span "[PERSON_NAME]" at bounding box center [299, 142] width 42 height 8
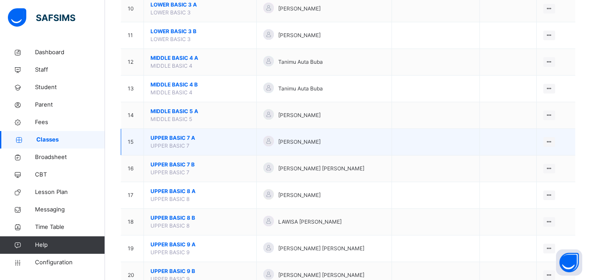
click at [283, 145] on div "[PERSON_NAME]" at bounding box center [324, 142] width 122 height 13
click at [187, 140] on span "UPPER BASIC 7 A" at bounding box center [200, 138] width 99 height 8
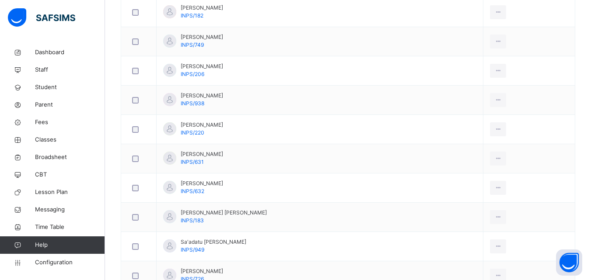
scroll to position [466, 0]
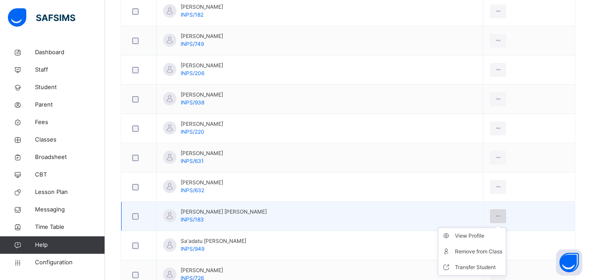
click at [490, 219] on div at bounding box center [498, 217] width 16 height 14
click at [458, 259] on li "Remove from Class" at bounding box center [471, 252] width 67 height 16
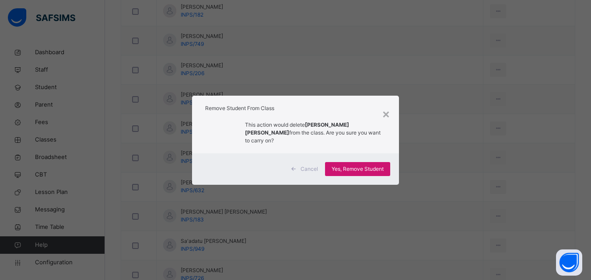
click at [366, 172] on span "Yes, Remove Student" at bounding box center [358, 169] width 52 height 8
click at [361, 172] on span "Yes, Remove Student" at bounding box center [358, 169] width 52 height 8
click at [343, 173] on span "Yes, Remove Student" at bounding box center [358, 169] width 52 height 8
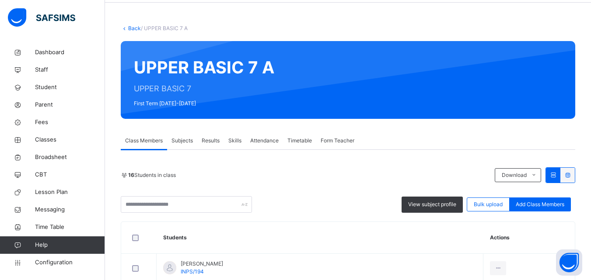
scroll to position [0, 0]
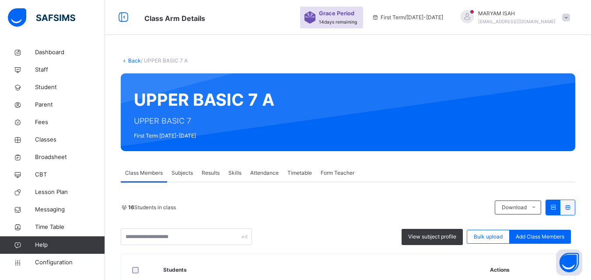
click at [132, 62] on link "Back" at bounding box center [134, 60] width 13 height 7
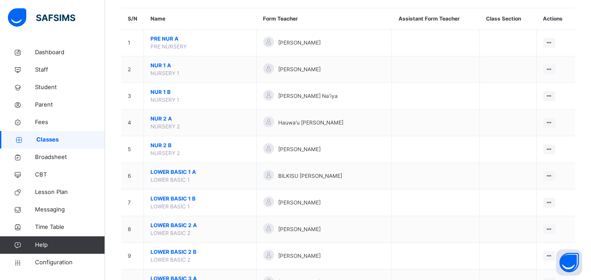
scroll to position [75, 0]
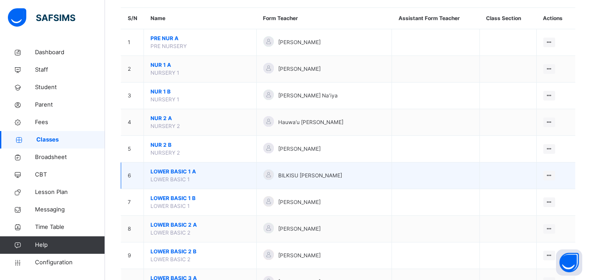
click at [174, 173] on span "LOWER BASIC 1 A" at bounding box center [200, 172] width 99 height 8
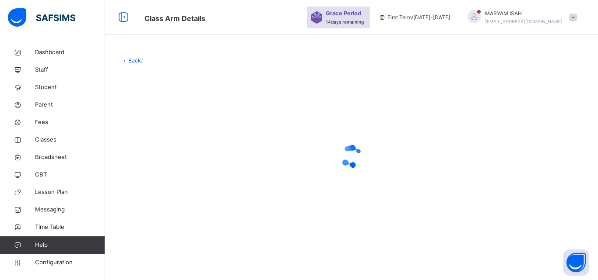
click at [174, 172] on div at bounding box center [351, 156] width 461 height 35
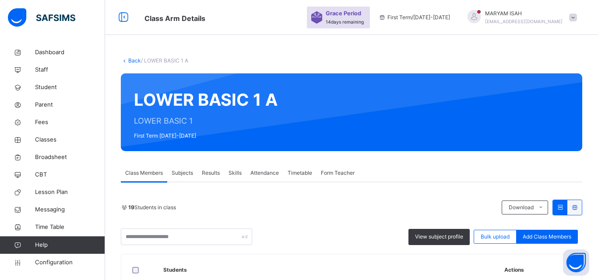
click at [129, 60] on link "Back" at bounding box center [134, 60] width 13 height 7
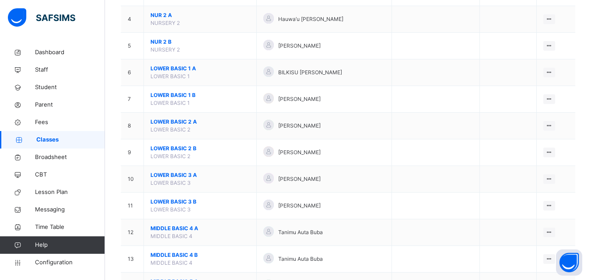
scroll to position [173, 0]
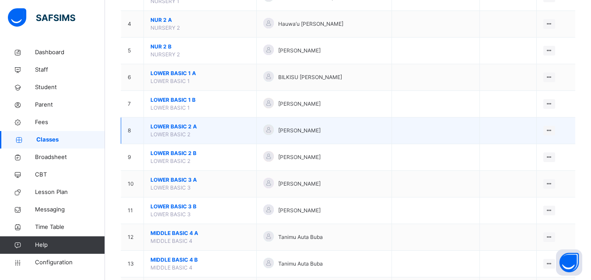
click at [167, 130] on span "LOWER BASIC 2 A" at bounding box center [200, 127] width 99 height 8
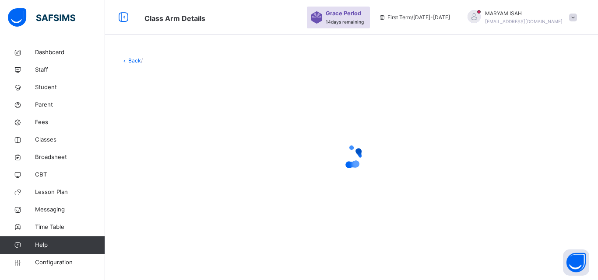
click at [168, 131] on div at bounding box center [351, 157] width 461 height 166
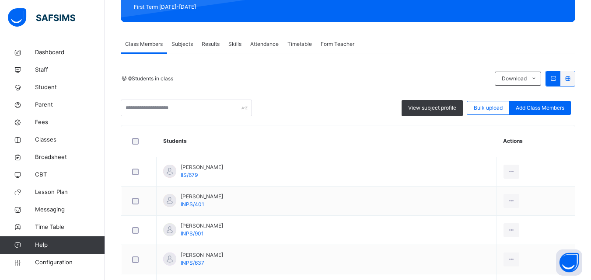
scroll to position [171, 0]
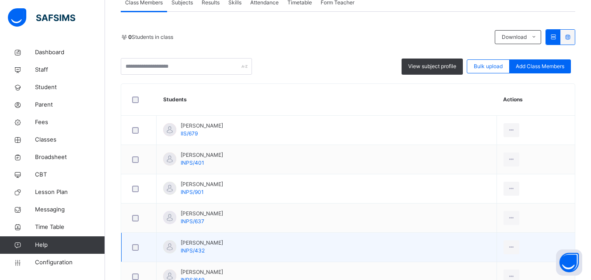
click at [497, 233] on td "View Profile Remove from Class Transfer Student" at bounding box center [536, 247] width 78 height 29
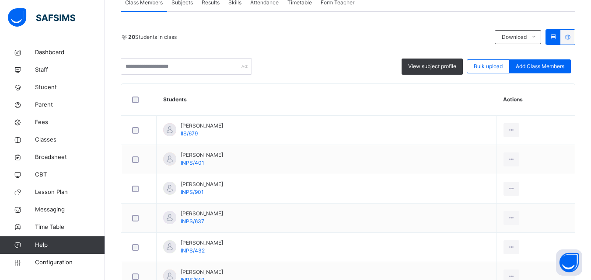
click at [0, 0] on icon at bounding box center [0, 0] width 0 height 0
click at [0, 0] on div "× Remove Student From Class This action would delete from the class. Are you su…" at bounding box center [0, 0] width 0 height 0
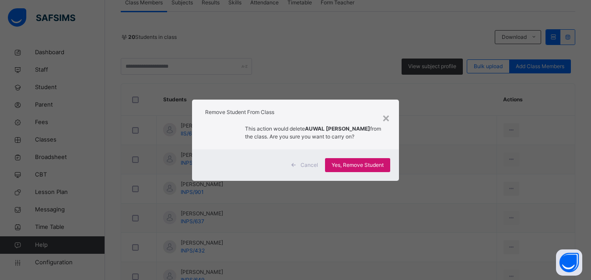
click at [362, 168] on span "Yes, Remove Student" at bounding box center [358, 165] width 52 height 8
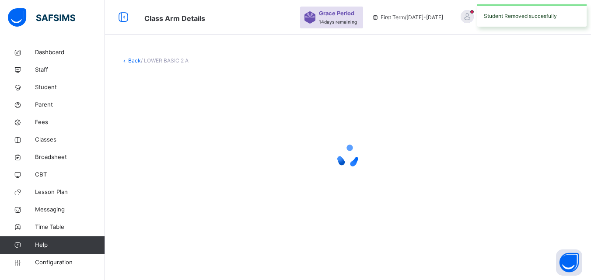
scroll to position [0, 0]
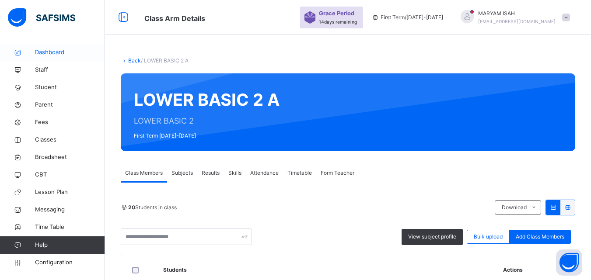
click at [48, 53] on span "Dashboard" at bounding box center [70, 52] width 70 height 9
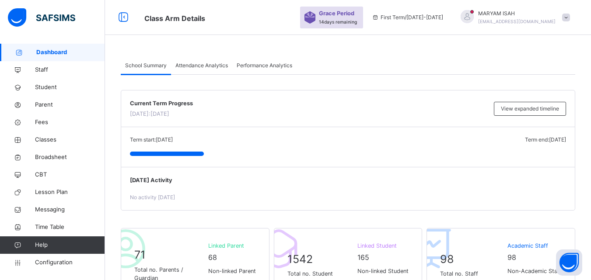
click at [43, 124] on span "Fees" at bounding box center [70, 122] width 70 height 9
click at [40, 121] on span "Fees" at bounding box center [70, 122] width 70 height 9
click at [39, 126] on span "Fees" at bounding box center [70, 122] width 70 height 9
click at [43, 124] on span "Fees" at bounding box center [70, 122] width 70 height 9
click at [33, 250] on link "Help" at bounding box center [52, 246] width 105 height 18
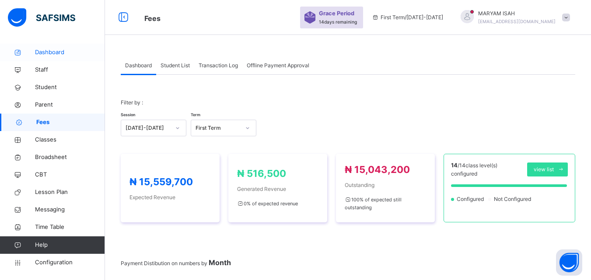
click at [42, 54] on span "Dashboard" at bounding box center [70, 52] width 70 height 9
click at [49, 55] on span "Dashboard" at bounding box center [70, 52] width 70 height 9
click at [47, 61] on link "Dashboard" at bounding box center [52, 53] width 105 height 18
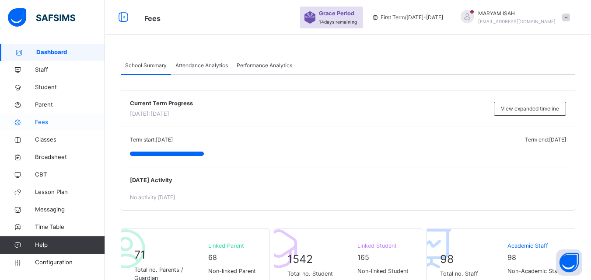
click at [31, 127] on link "Fees" at bounding box center [52, 123] width 105 height 18
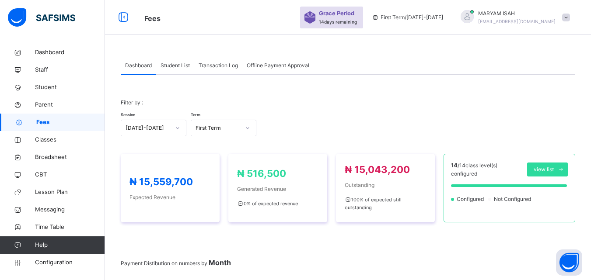
click at [171, 66] on span "Student List" at bounding box center [175, 66] width 29 height 8
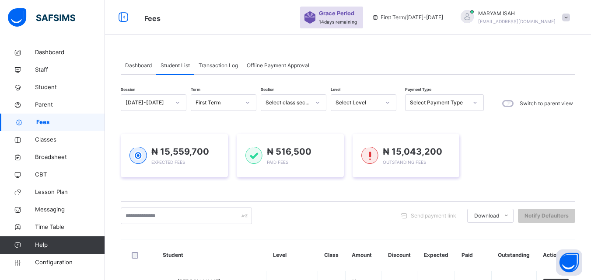
click at [142, 63] on span "Dashboard" at bounding box center [138, 66] width 27 height 8
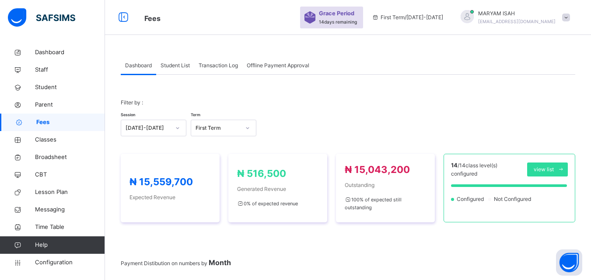
click at [165, 63] on span "Student List" at bounding box center [175, 66] width 29 height 8
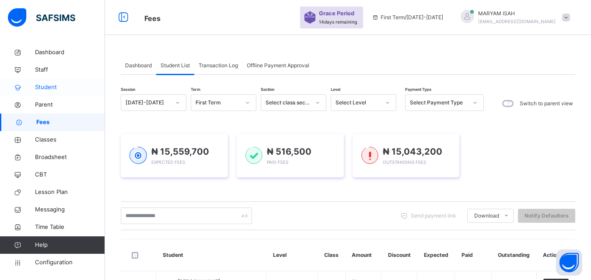
click at [40, 91] on span "Student" at bounding box center [70, 87] width 70 height 9
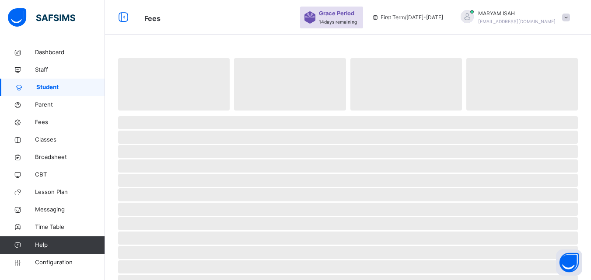
click at [40, 91] on span "Student" at bounding box center [70, 87] width 69 height 9
click at [39, 87] on span "Student" at bounding box center [70, 87] width 69 height 9
click at [38, 89] on span "Student" at bounding box center [70, 87] width 69 height 9
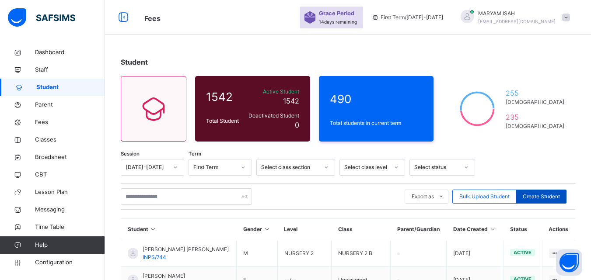
click at [551, 197] on span "Create Student" at bounding box center [541, 197] width 37 height 8
select select "**"
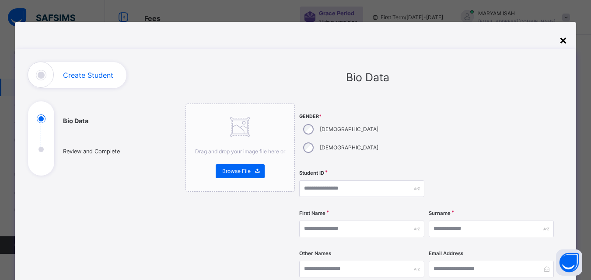
click at [562, 42] on div "×" at bounding box center [563, 40] width 8 height 18
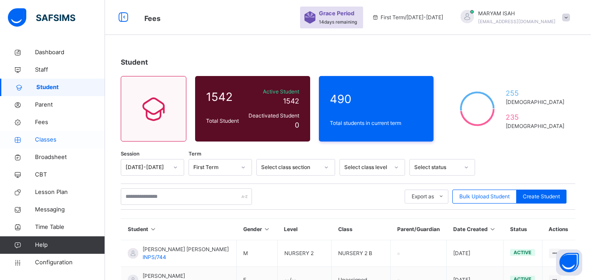
click at [42, 142] on span "Classes" at bounding box center [70, 140] width 70 height 9
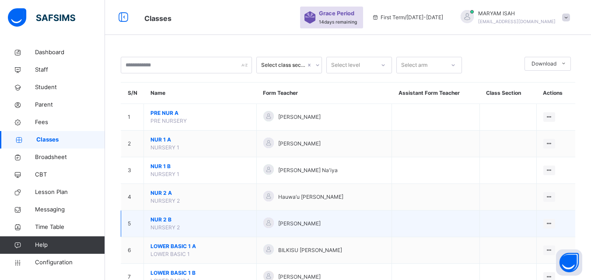
click at [157, 236] on td "NUR 2 B NURSERY 2" at bounding box center [200, 224] width 113 height 27
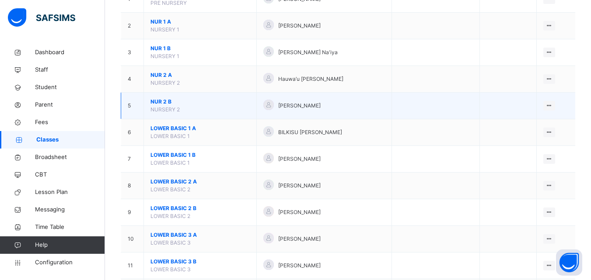
scroll to position [119, 0]
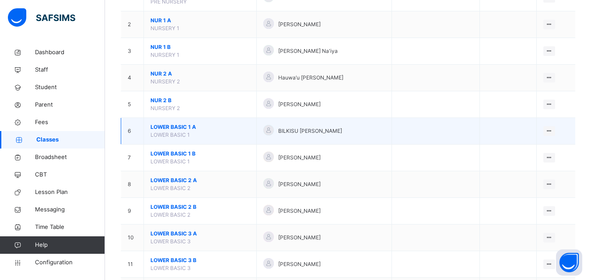
click at [189, 129] on span "LOWER BASIC 1 A" at bounding box center [200, 127] width 99 height 8
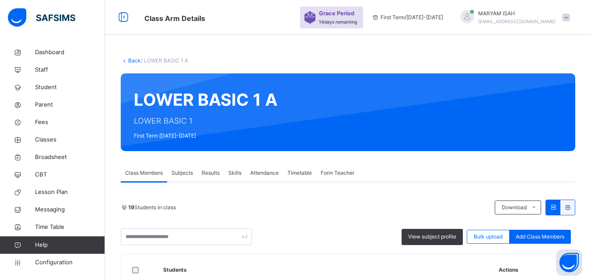
scroll to position [87, 0]
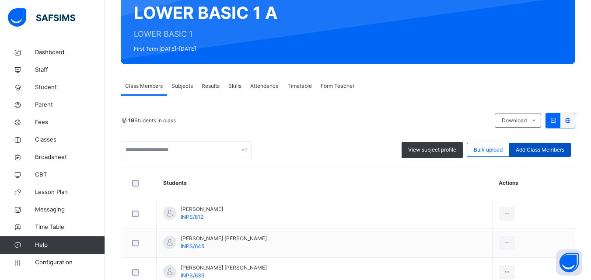
click at [543, 153] on span "Add Class Members" at bounding box center [540, 150] width 49 height 8
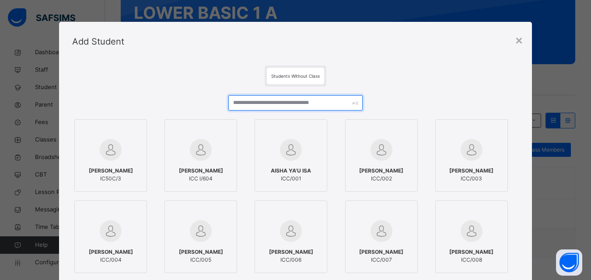
click at [256, 104] on input "text" at bounding box center [295, 102] width 134 height 15
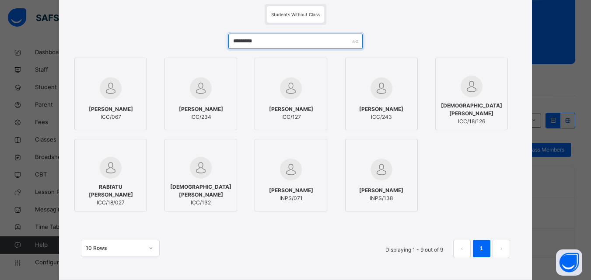
scroll to position [0, 0]
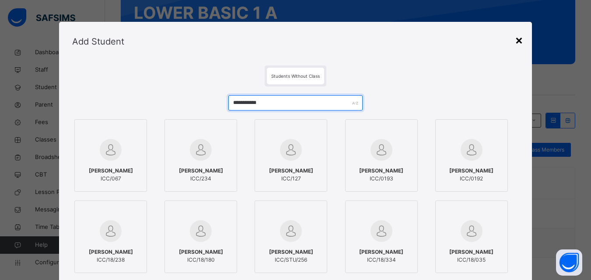
type input "**********"
click at [517, 42] on div "×" at bounding box center [519, 40] width 8 height 18
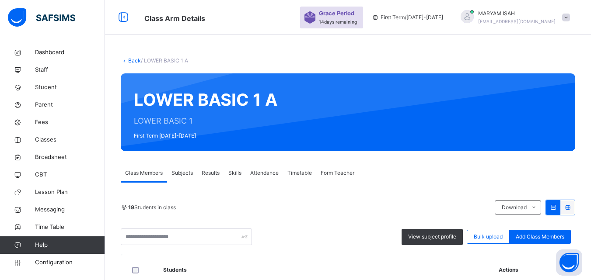
click at [128, 62] on link "Back" at bounding box center [134, 60] width 13 height 7
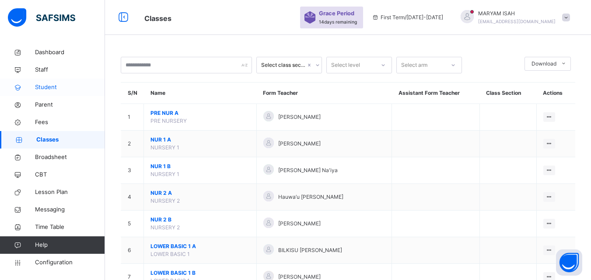
click at [39, 88] on span "Student" at bounding box center [70, 87] width 70 height 9
click at [38, 91] on span "Student" at bounding box center [70, 87] width 70 height 9
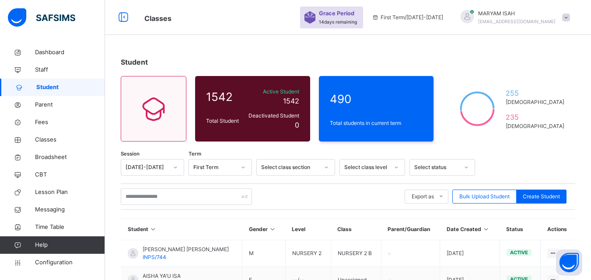
scroll to position [88, 0]
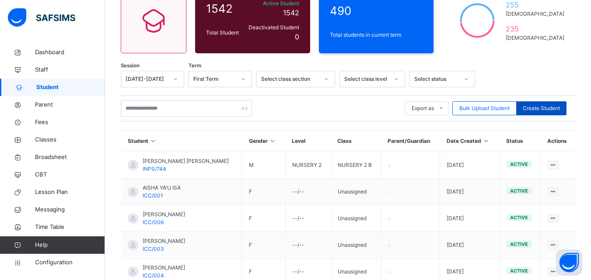
click at [549, 115] on div "Create Student" at bounding box center [541, 109] width 50 height 14
select select "**"
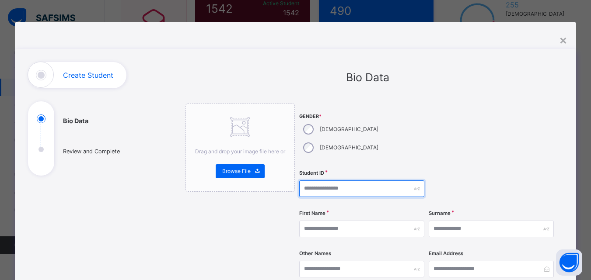
click at [331, 181] on input "text" at bounding box center [361, 189] width 125 height 17
type input "*******"
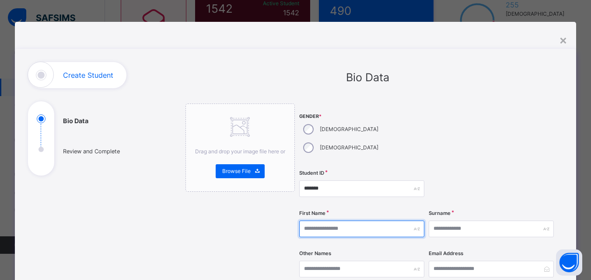
click at [351, 221] on input "text" at bounding box center [361, 229] width 125 height 17
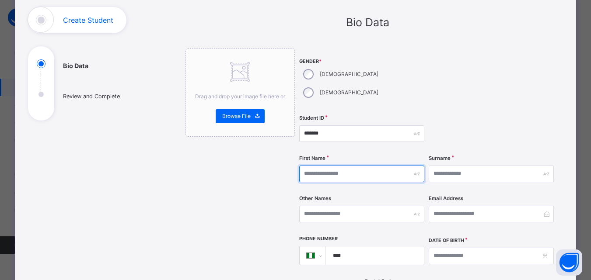
scroll to position [70, 0]
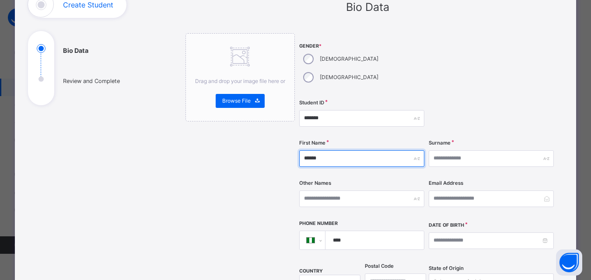
type input "******"
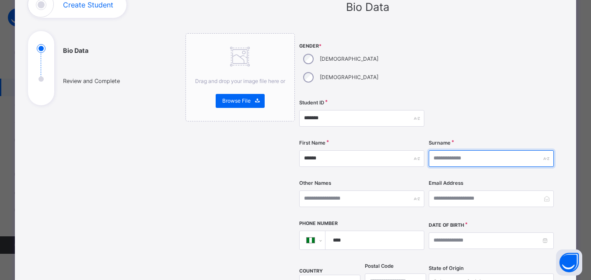
click at [432, 151] on input "text" at bounding box center [491, 159] width 125 height 17
type input "********"
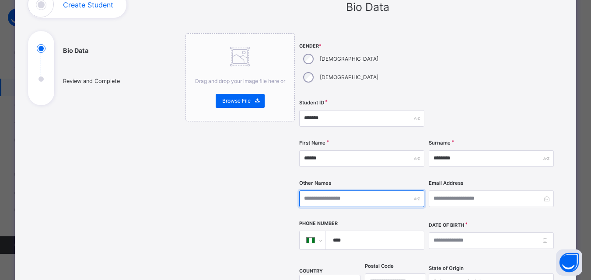
click at [334, 191] on input "text" at bounding box center [361, 199] width 125 height 17
type input "*"
type input "*******"
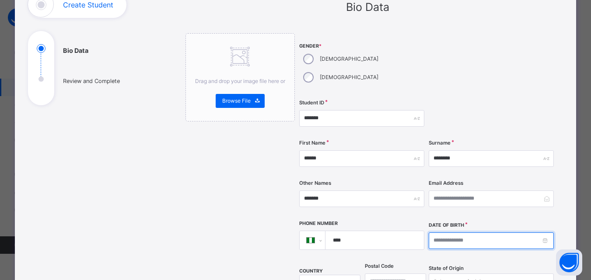
click at [435, 233] on input at bounding box center [491, 241] width 125 height 17
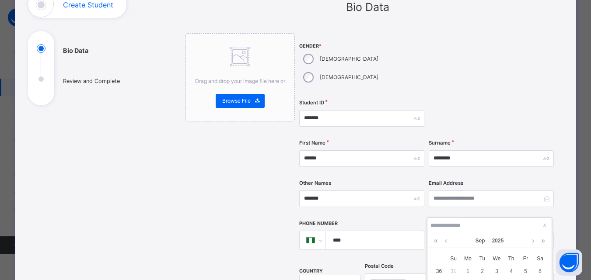
type input "**********"
type input "********"
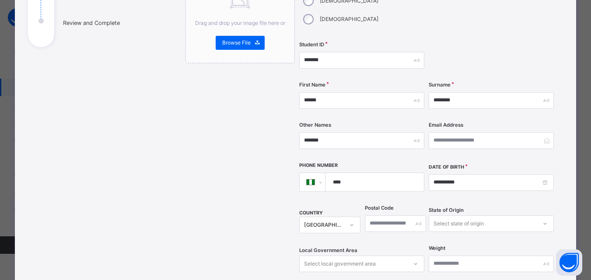
scroll to position [128, 0]
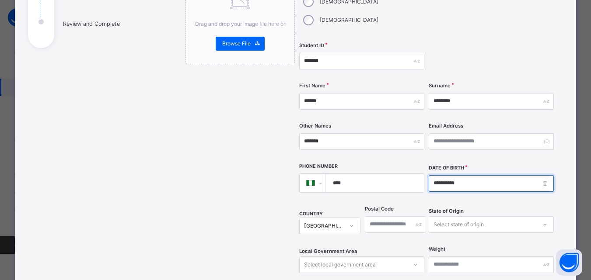
click at [549, 175] on input "**********" at bounding box center [491, 183] width 125 height 17
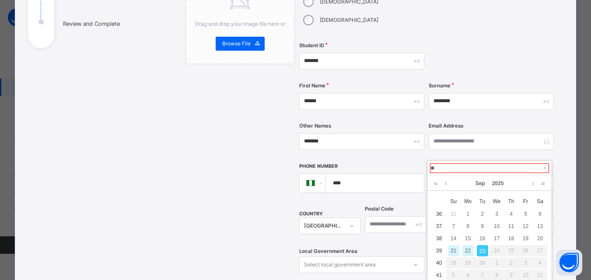
type input "*"
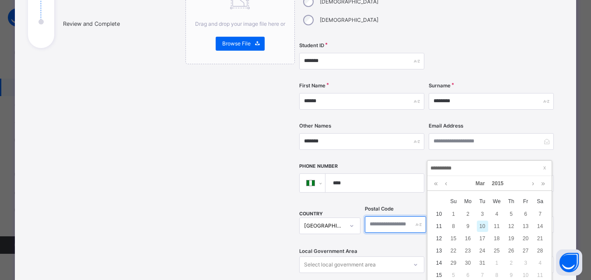
type input "**********"
click at [399, 217] on input "text" at bounding box center [395, 225] width 61 height 17
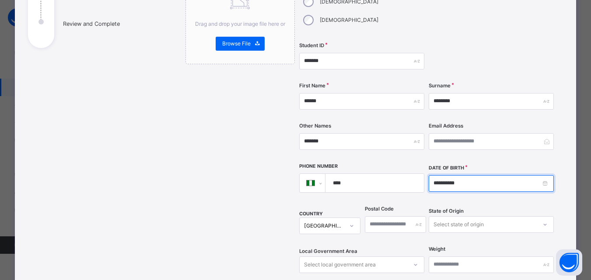
click at [542, 175] on input "**********" at bounding box center [491, 183] width 125 height 17
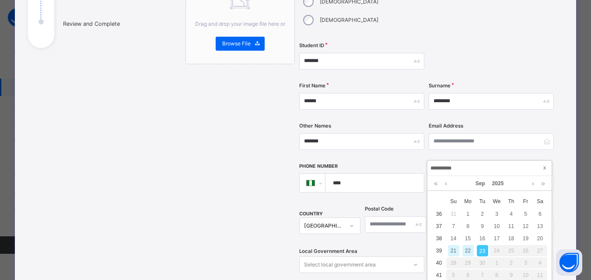
click at [542, 164] on span at bounding box center [544, 168] width 9 height 9
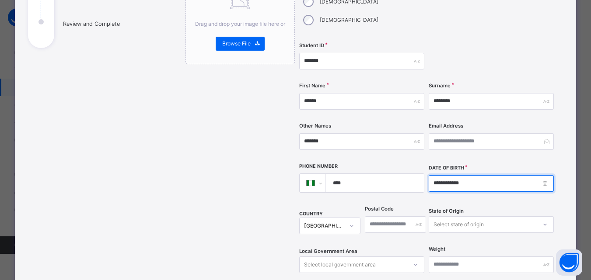
click at [545, 175] on input "**********" at bounding box center [491, 183] width 125 height 17
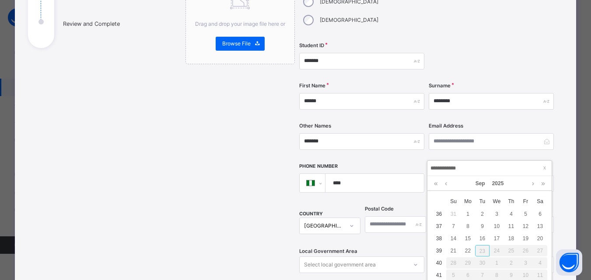
click at [545, 168] on body "Classes Grace Period 14 days remaining First Term / 2025-2026 MARYAM ISAH marya…" at bounding box center [295, 192] width 591 height 560
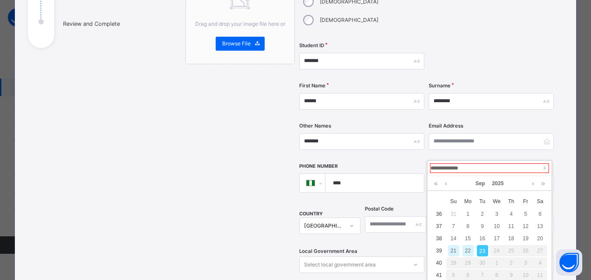
type input "**********"
type input "*"
type input "**********"
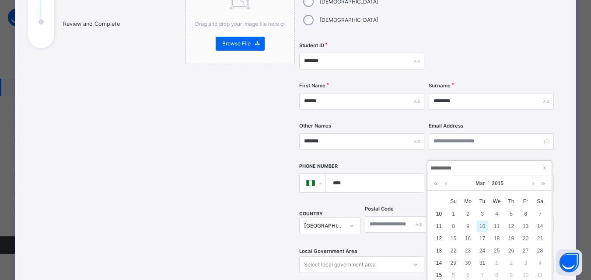
type input "**********"
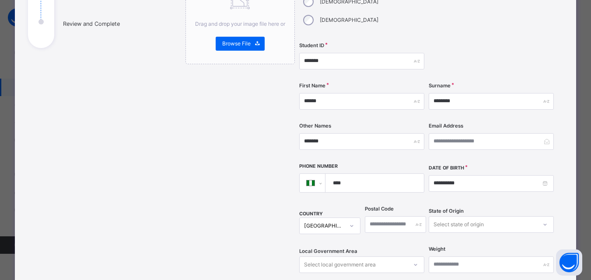
click at [452, 217] on div "Select state of origin" at bounding box center [491, 225] width 125 height 17
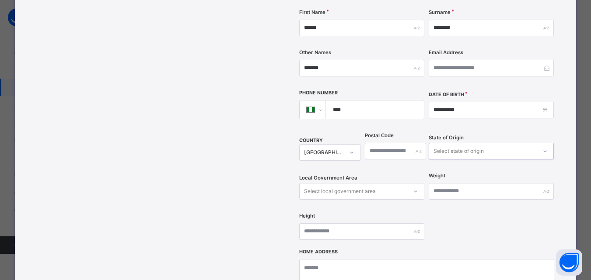
click at [431, 144] on div "Select state of origin" at bounding box center [483, 151] width 108 height 14
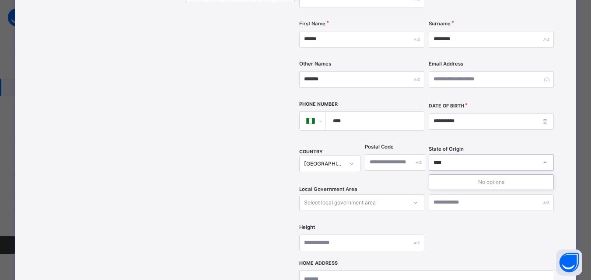
scroll to position [189, 0]
type input "****"
click at [354, 113] on input "****" at bounding box center [373, 122] width 91 height 18
type input "**********"
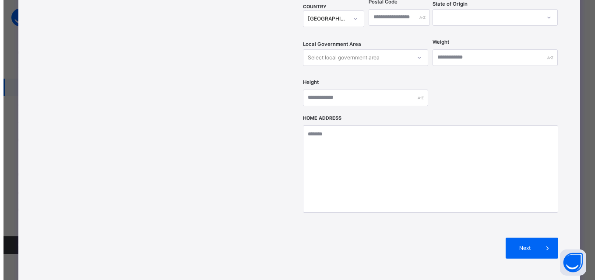
scroll to position [342, 0]
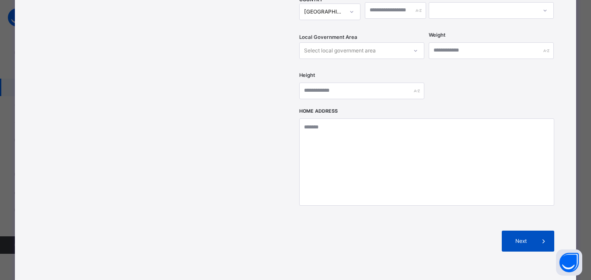
click at [530, 238] on span "Next" at bounding box center [520, 242] width 25 height 8
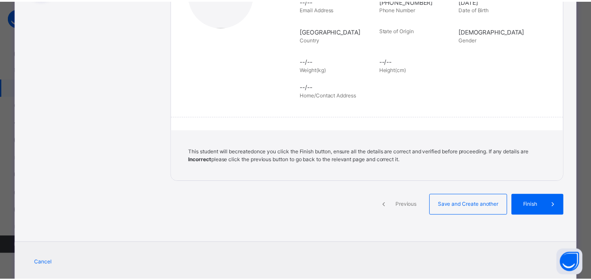
scroll to position [201, 0]
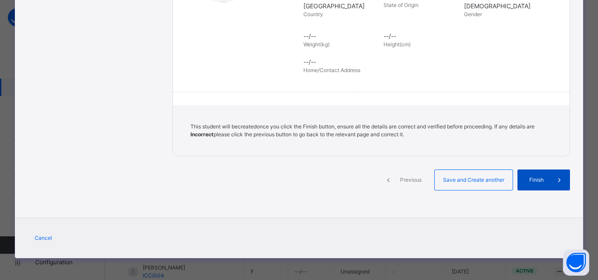
click at [540, 181] on span "Finish" at bounding box center [536, 180] width 25 height 8
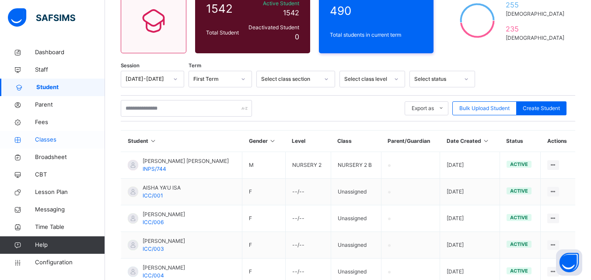
click at [39, 141] on span "Classes" at bounding box center [70, 140] width 70 height 9
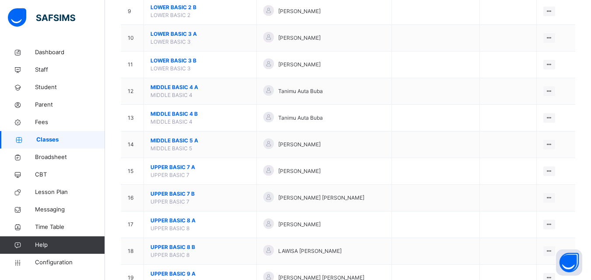
scroll to position [348, 0]
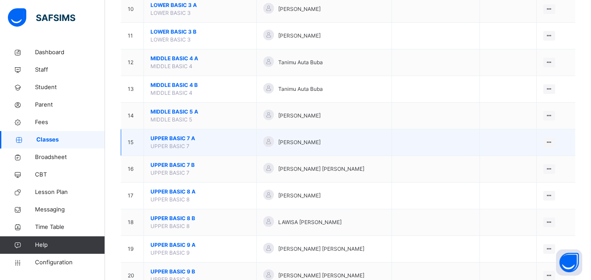
click at [172, 140] on span "UPPER BASIC 7 A" at bounding box center [200, 139] width 99 height 8
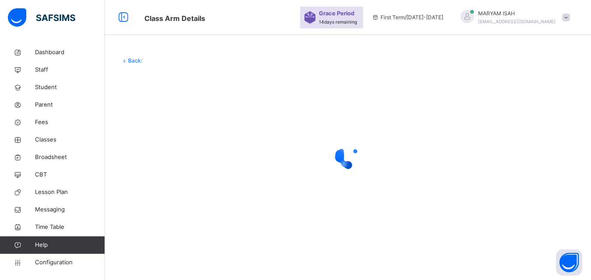
click at [174, 142] on div at bounding box center [348, 156] width 455 height 35
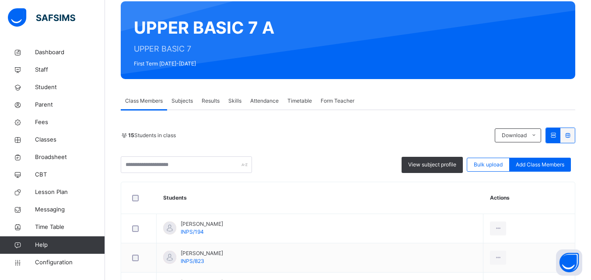
scroll to position [78, 0]
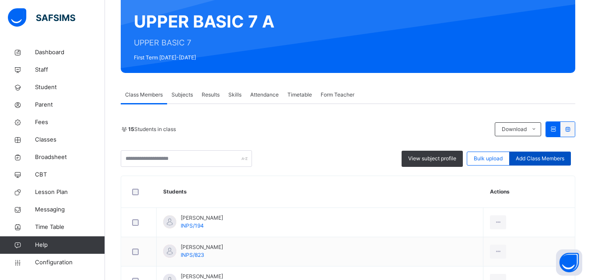
click at [534, 157] on span "Add Class Members" at bounding box center [540, 159] width 49 height 8
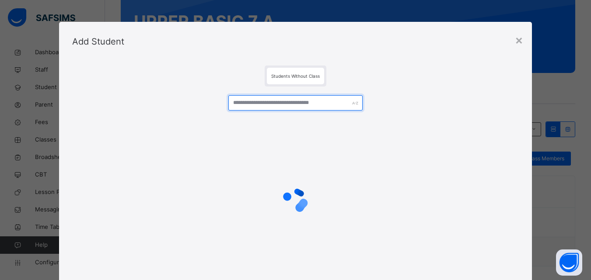
click at [255, 105] on input "text" at bounding box center [295, 102] width 134 height 15
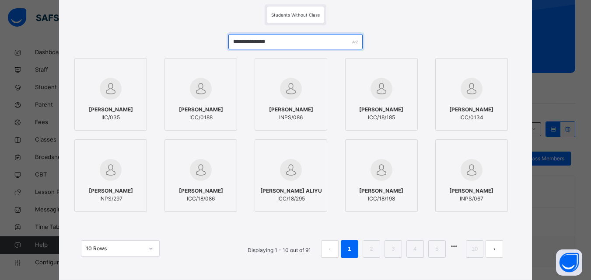
scroll to position [71, 0]
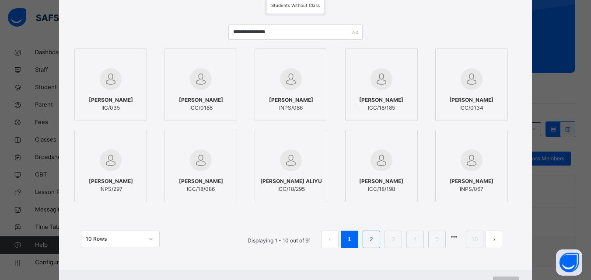
click at [372, 240] on link "2" at bounding box center [371, 239] width 8 height 11
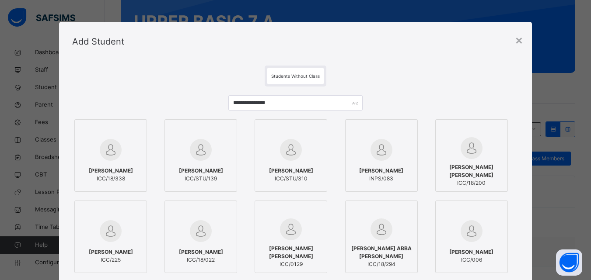
scroll to position [84, 0]
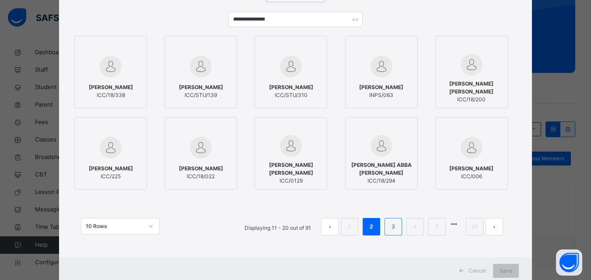
click at [394, 231] on link "3" at bounding box center [393, 226] width 8 height 11
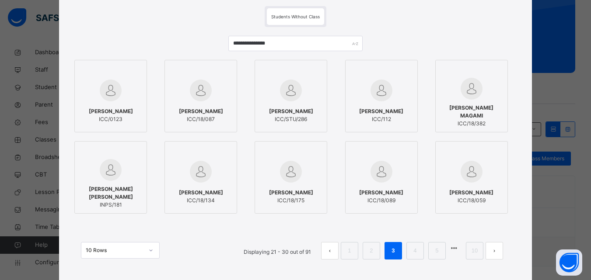
scroll to position [0, 0]
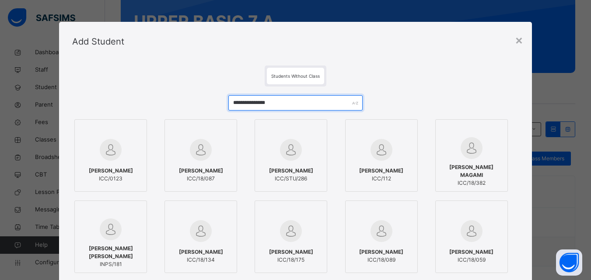
click at [300, 109] on input "**********" at bounding box center [295, 102] width 134 height 15
type input "*"
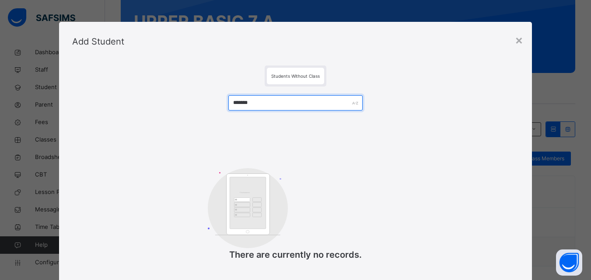
type input "*******"
click at [515, 34] on div "Add Student" at bounding box center [295, 41] width 473 height 39
click at [517, 42] on div "×" at bounding box center [519, 40] width 8 height 18
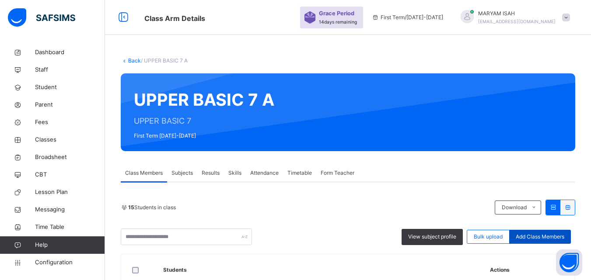
click at [536, 231] on div "Add Class Members" at bounding box center [540, 237] width 62 height 14
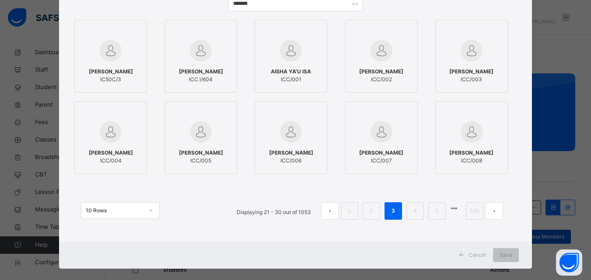
scroll to position [110, 0]
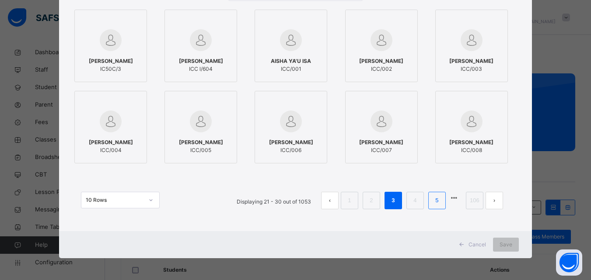
click at [434, 205] on link "5" at bounding box center [437, 200] width 8 height 11
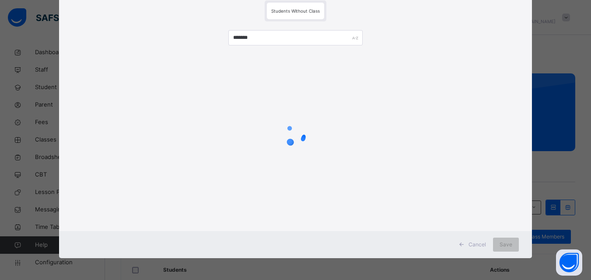
scroll to position [0, 0]
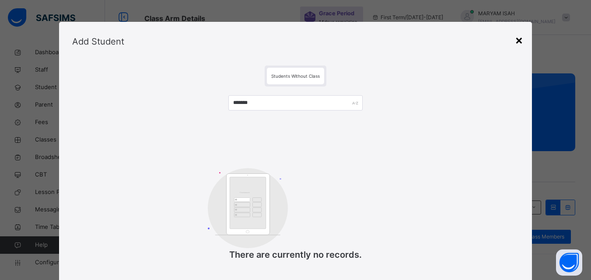
click at [519, 42] on div "×" at bounding box center [519, 40] width 8 height 18
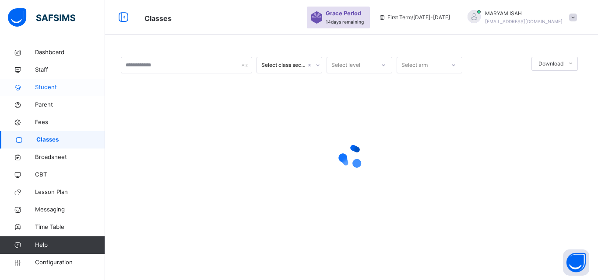
click at [42, 91] on span "Student" at bounding box center [70, 87] width 70 height 9
click at [39, 90] on span "Student" at bounding box center [70, 87] width 70 height 9
click at [39, 91] on span "Student" at bounding box center [70, 87] width 70 height 9
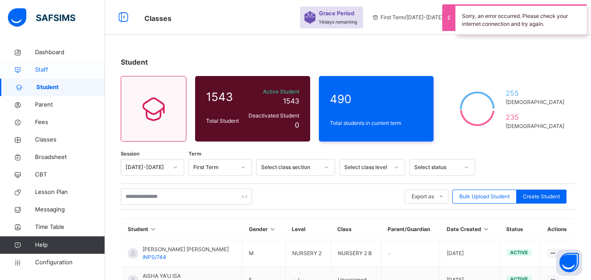
click at [35, 68] on span "Staff" at bounding box center [70, 70] width 70 height 9
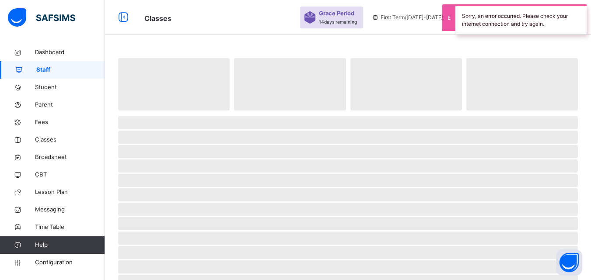
click at [37, 70] on span "Staff" at bounding box center [70, 70] width 69 height 9
click at [38, 70] on span "Staff" at bounding box center [70, 70] width 69 height 9
click at [39, 70] on span "Staff" at bounding box center [70, 70] width 69 height 9
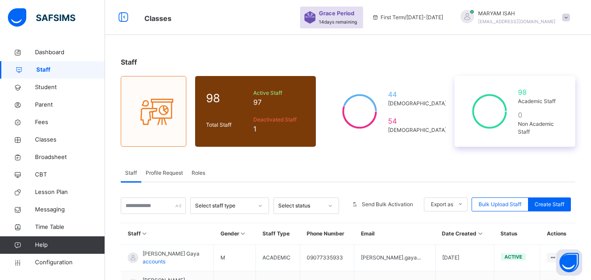
scroll to position [124, 0]
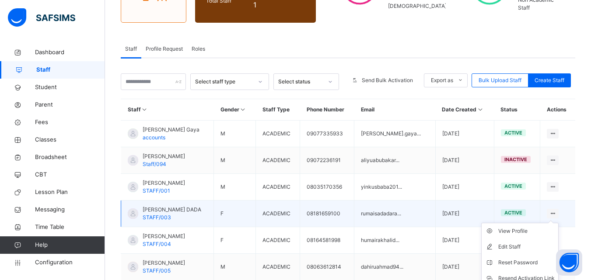
click at [559, 213] on div at bounding box center [553, 214] width 12 height 10
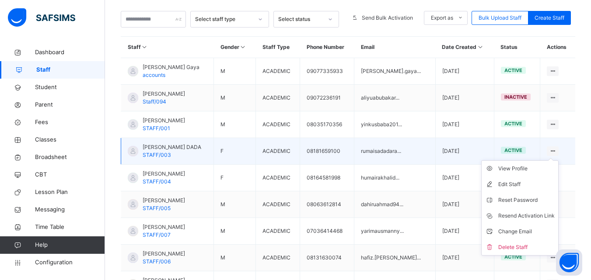
scroll to position [188, 0]
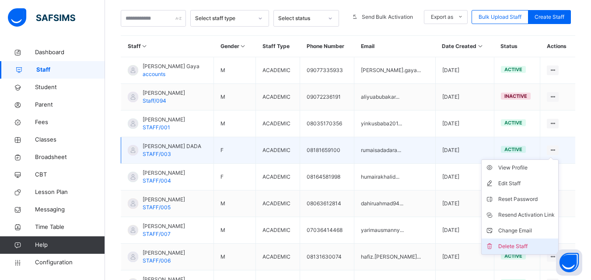
click at [542, 254] on li "Delete Staff" at bounding box center [520, 247] width 77 height 16
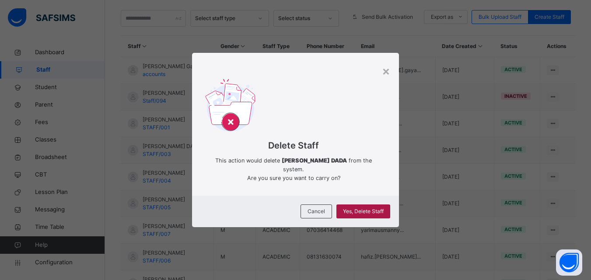
click at [373, 210] on span "Yes, Delete Staff" at bounding box center [363, 212] width 41 height 8
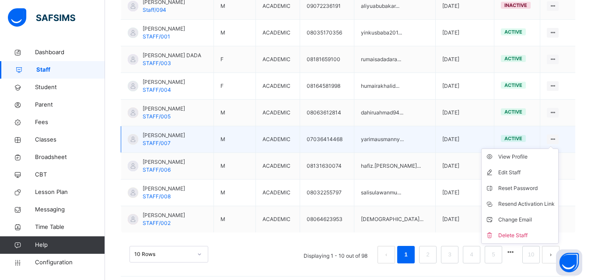
scroll to position [284, 0]
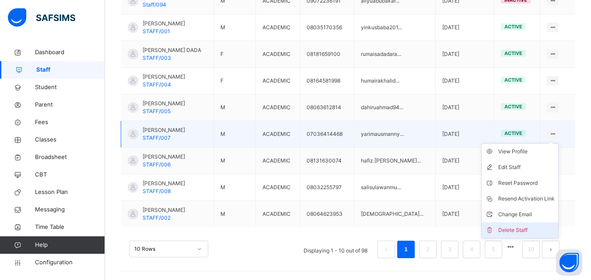
click at [542, 232] on div "Delete Staff" at bounding box center [526, 230] width 56 height 9
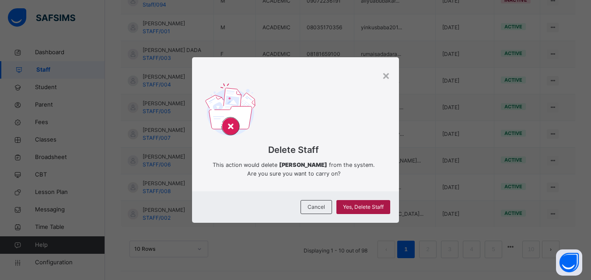
click at [371, 213] on div "Yes, Delete Staff" at bounding box center [363, 207] width 54 height 14
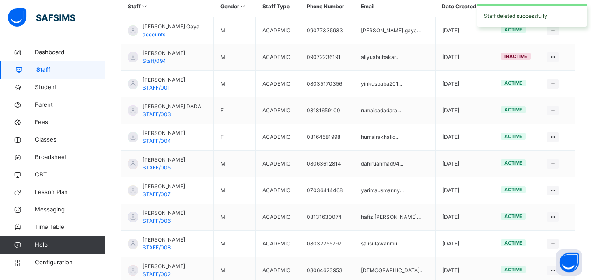
scroll to position [225, 0]
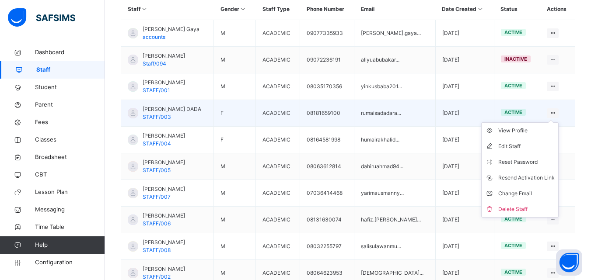
click at [559, 123] on ul "View Profile Edit Staff Reset Password Resend Activation Link Change Email Dele…" at bounding box center [519, 170] width 77 height 95
click at [530, 211] on div "Delete Staff" at bounding box center [526, 209] width 56 height 9
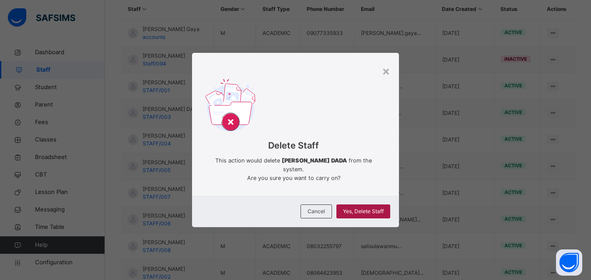
click at [374, 211] on span "Yes, Delete Staff" at bounding box center [363, 212] width 41 height 8
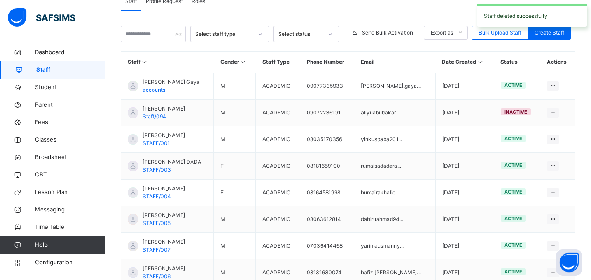
scroll to position [170, 0]
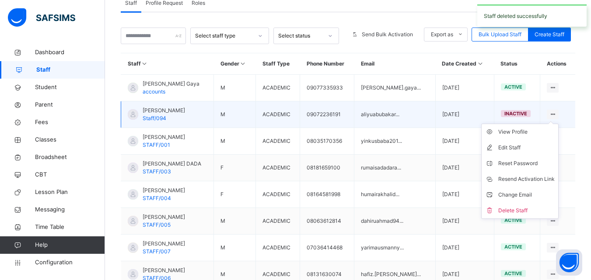
click at [557, 114] on icon at bounding box center [552, 114] width 7 height 7
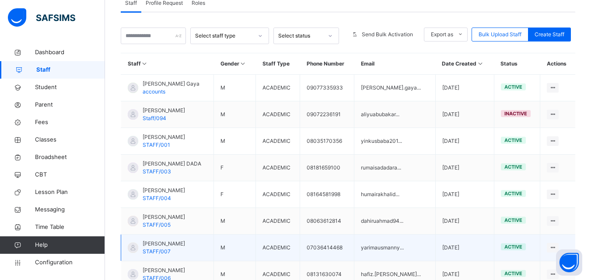
click at [532, 245] on td "active" at bounding box center [517, 248] width 46 height 27
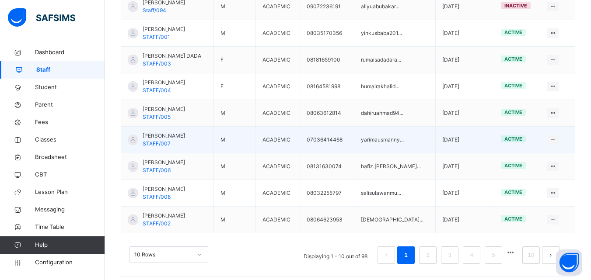
scroll to position [284, 0]
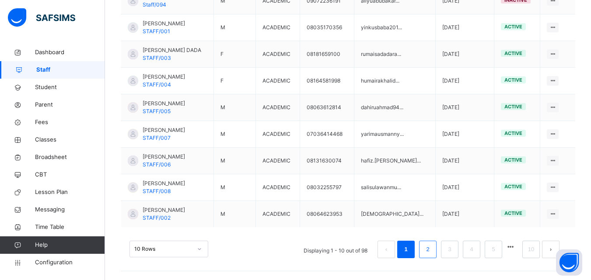
click at [432, 253] on link "2" at bounding box center [428, 249] width 8 height 11
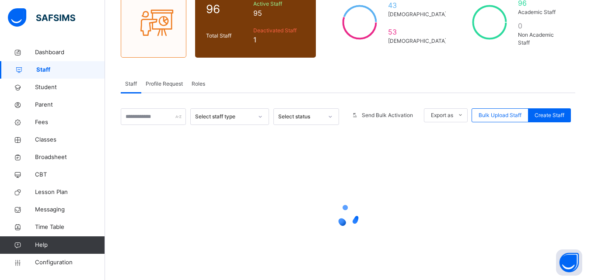
scroll to position [121, 0]
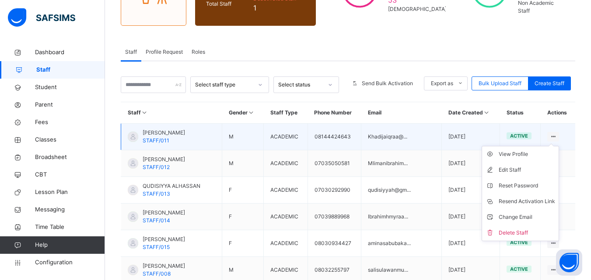
click at [559, 146] on ul "View Profile Edit Staff Reset Password Resend Activation Link Change Email Dele…" at bounding box center [520, 193] width 77 height 95
click at [536, 237] on div "Delete Staff" at bounding box center [527, 233] width 56 height 9
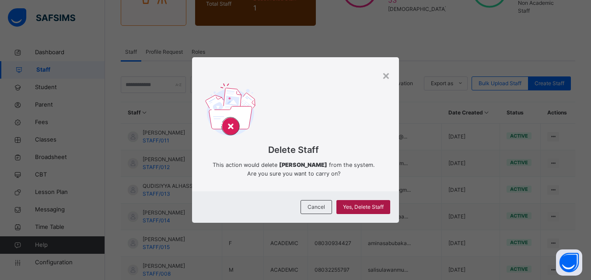
click at [370, 209] on span "Yes, Delete Staff" at bounding box center [363, 207] width 41 height 8
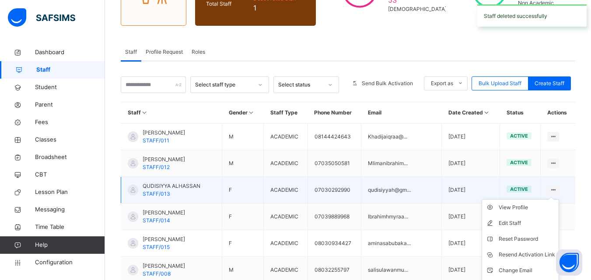
click at [559, 200] on ul "View Profile Edit Staff Reset Password Resend Activation Link Change Email Dele…" at bounding box center [520, 247] width 77 height 95
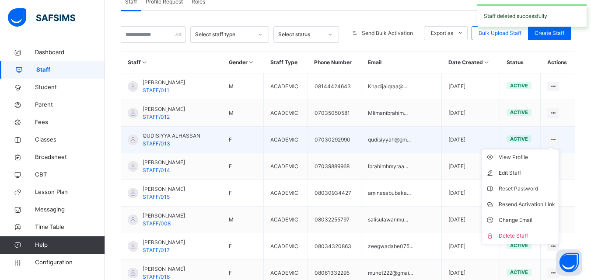
scroll to position [194, 0]
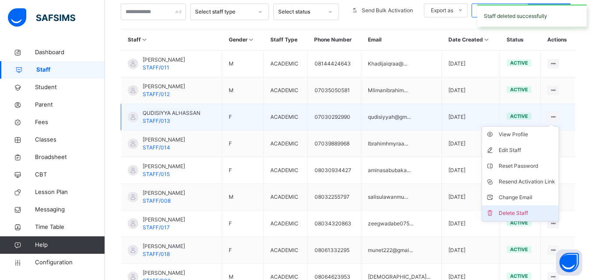
click at [531, 215] on div "Delete Staff" at bounding box center [527, 213] width 56 height 9
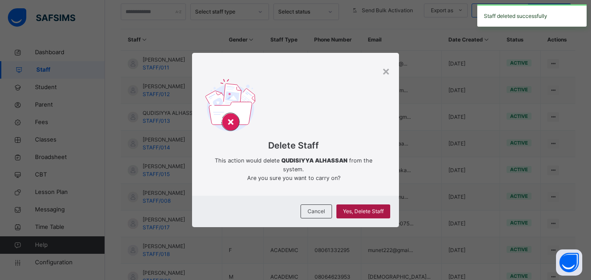
click at [369, 213] on div "Yes, Delete Staff" at bounding box center [363, 212] width 54 height 14
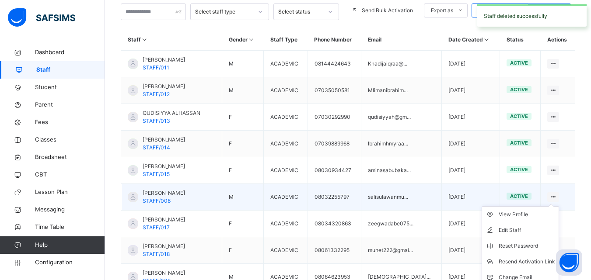
click at [559, 207] on ul "View Profile Edit Staff Reset Password Resend Activation Link Change Email Dele…" at bounding box center [520, 254] width 77 height 95
click at [549, 253] on li "Reset Password" at bounding box center [520, 246] width 77 height 16
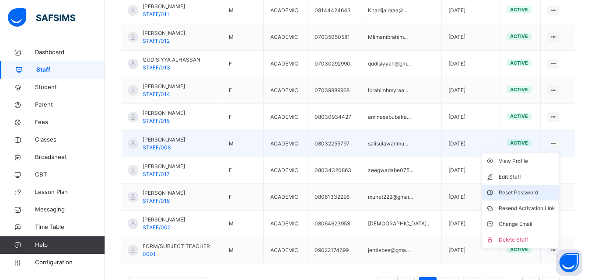
scroll to position [272, 0]
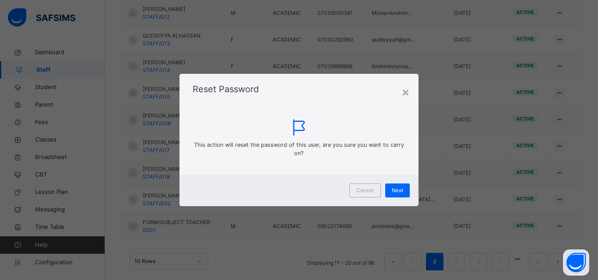
click at [394, 99] on div "This action will reset the password of this user, are you sure you want to carr…" at bounding box center [298, 135] width 239 height 79
click at [408, 94] on div "×" at bounding box center [405, 92] width 8 height 18
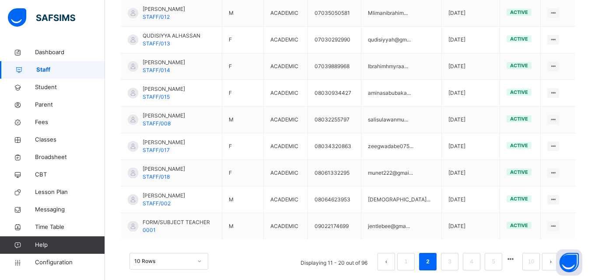
scroll to position [284, 0]
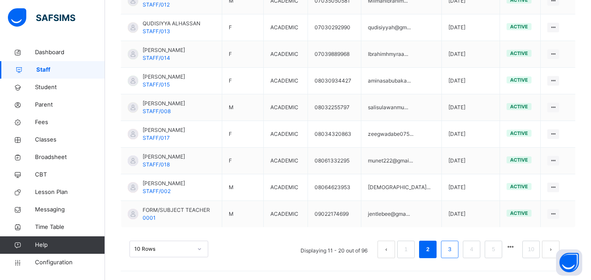
click at [454, 249] on link "3" at bounding box center [449, 249] width 8 height 11
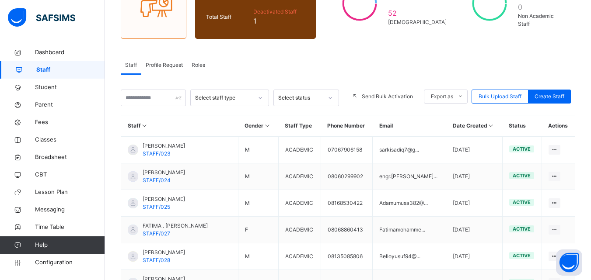
scroll to position [163, 0]
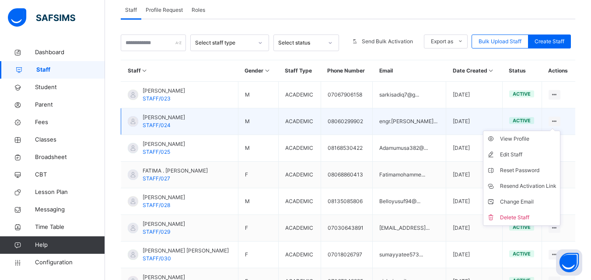
click at [560, 131] on ul "View Profile Edit Staff Reset Password Resend Activation Link Change Email Dele…" at bounding box center [521, 178] width 77 height 95
click at [540, 224] on li "Delete Staff" at bounding box center [522, 218] width 77 height 16
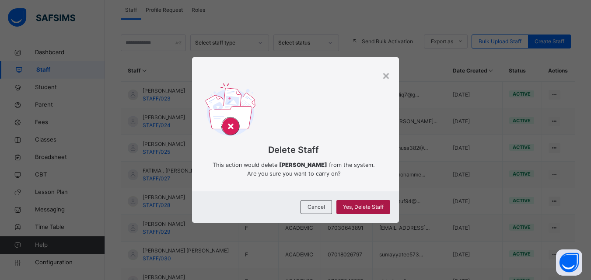
click at [378, 210] on span "Yes, Delete Staff" at bounding box center [363, 207] width 41 height 8
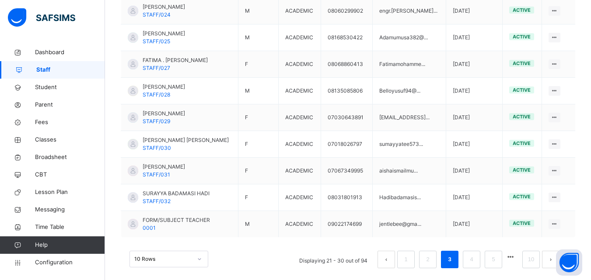
scroll to position [284, 0]
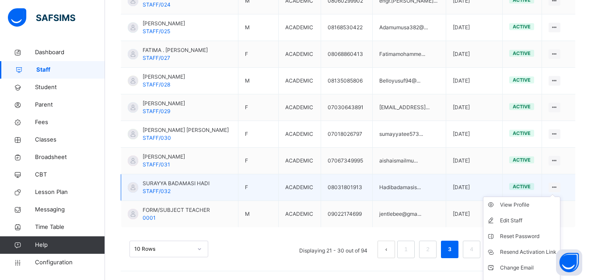
click at [561, 197] on ul "View Profile Edit Staff Reset Password Resend Activation Link Change Email Dele…" at bounding box center [521, 244] width 77 height 95
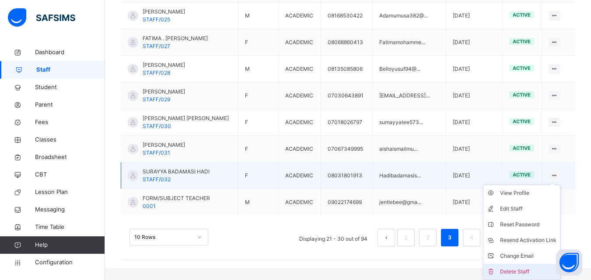
click at [536, 279] on li "Delete Staff" at bounding box center [522, 272] width 77 height 16
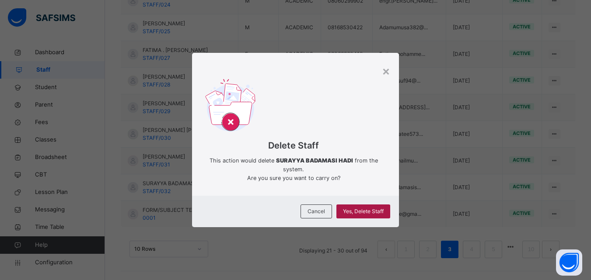
click at [380, 211] on span "Yes, Delete Staff" at bounding box center [363, 212] width 41 height 8
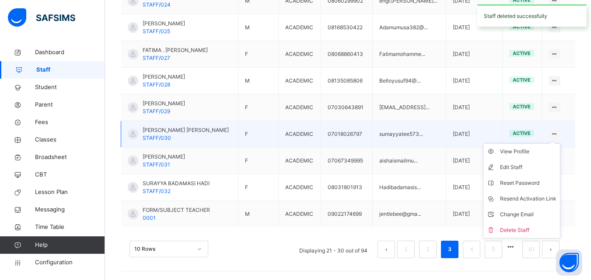
click at [558, 144] on ul "View Profile Edit Staff Reset Password Resend Activation Link Change Email Dele…" at bounding box center [521, 191] width 77 height 95
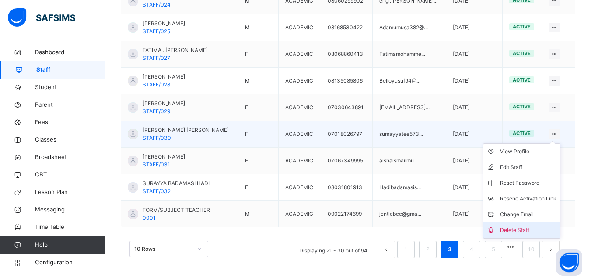
click at [530, 234] on div "Delete Staff" at bounding box center [528, 230] width 56 height 9
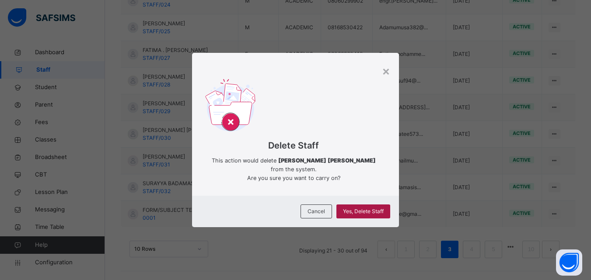
click at [381, 217] on div "Yes, Delete Staff" at bounding box center [363, 212] width 54 height 14
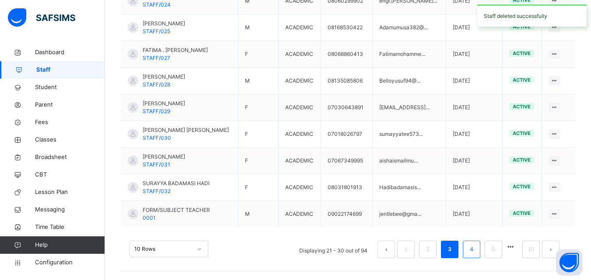
click at [475, 253] on link "4" at bounding box center [471, 249] width 8 height 11
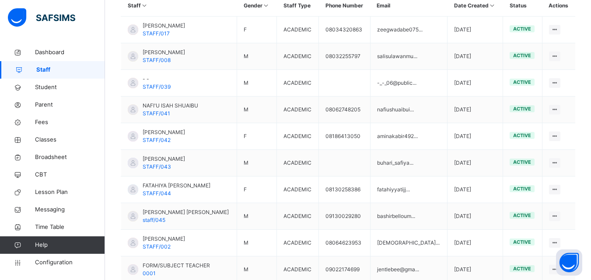
scroll to position [230, 0]
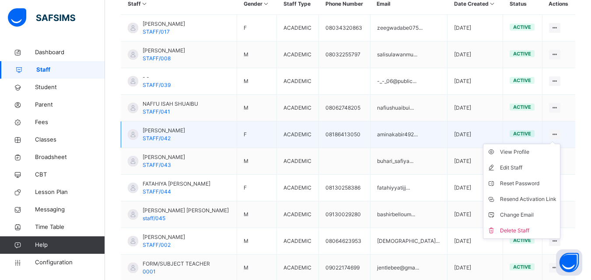
click at [561, 144] on ul "View Profile Edit Staff Reset Password Resend Activation Link Change Email Dele…" at bounding box center [521, 191] width 77 height 95
click at [533, 231] on div "Delete Staff" at bounding box center [528, 231] width 56 height 9
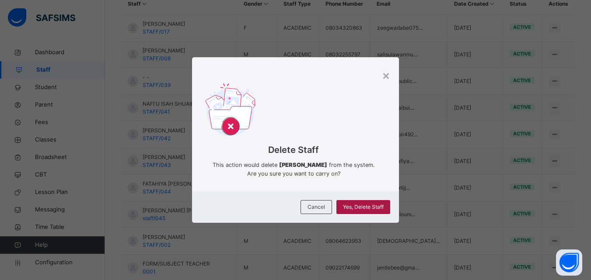
click at [381, 211] on span "Yes, Delete Staff" at bounding box center [363, 207] width 41 height 8
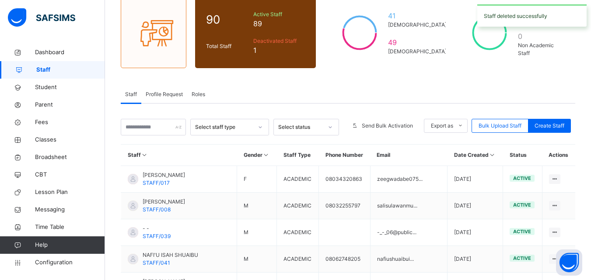
scroll to position [84, 0]
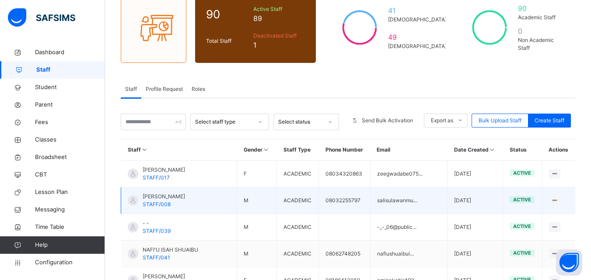
click at [131, 195] on div "SALISU MUHAMMAD LAWAN STAFF/008" at bounding box center [156, 201] width 57 height 16
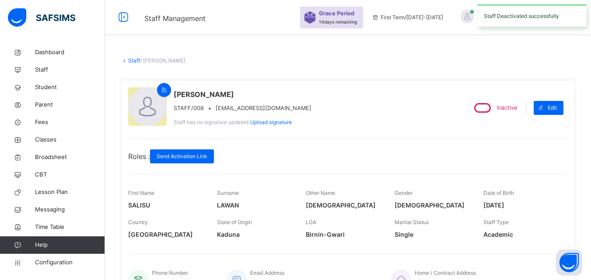
click at [134, 62] on link "Staff" at bounding box center [134, 60] width 12 height 7
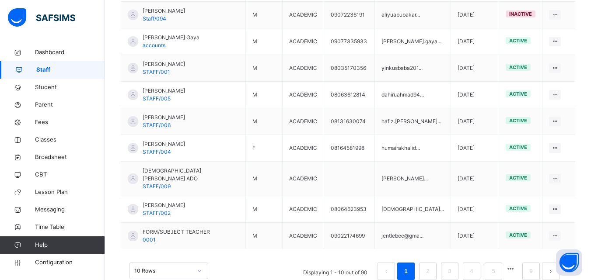
scroll to position [284, 0]
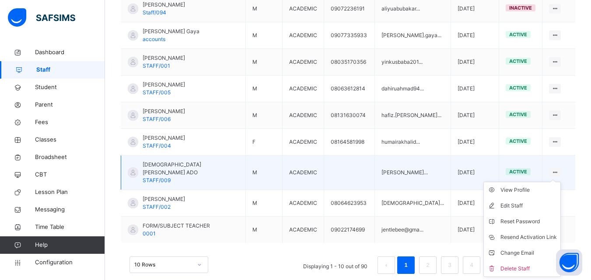
click at [556, 182] on ul "View Profile Edit Staff Reset Password Resend Activation Link Change Email Dele…" at bounding box center [522, 229] width 77 height 95
click at [533, 265] on div "Delete Staff" at bounding box center [529, 269] width 56 height 9
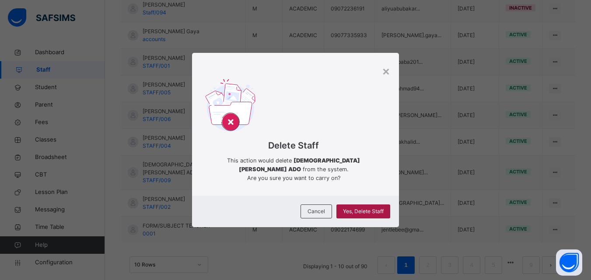
click at [372, 206] on div "Yes, Delete Staff" at bounding box center [363, 212] width 54 height 14
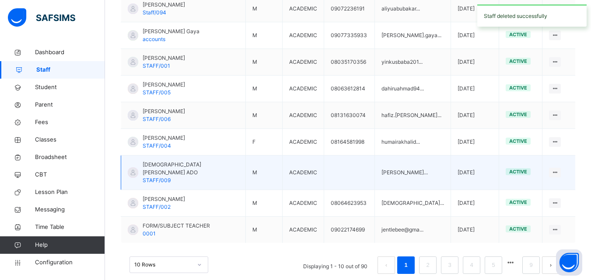
click at [131, 168] on div at bounding box center [133, 173] width 11 height 11
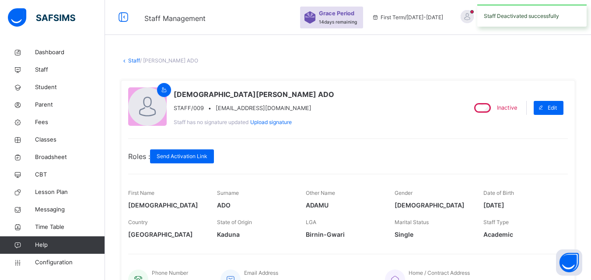
click at [131, 60] on link "Staff" at bounding box center [134, 60] width 12 height 7
click at [134, 63] on link "Staff" at bounding box center [134, 60] width 12 height 7
